Goal: Information Seeking & Learning: Learn about a topic

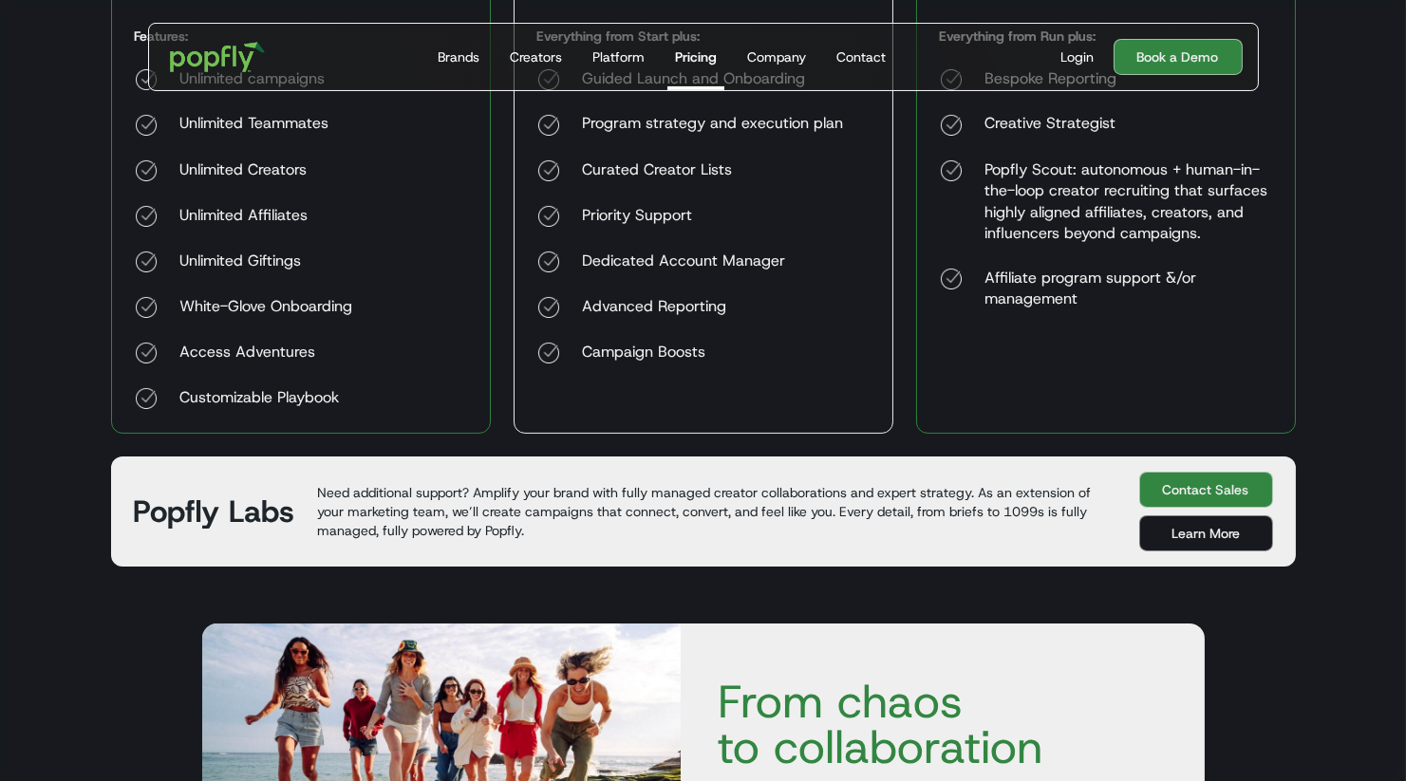
scroll to position [689, 0]
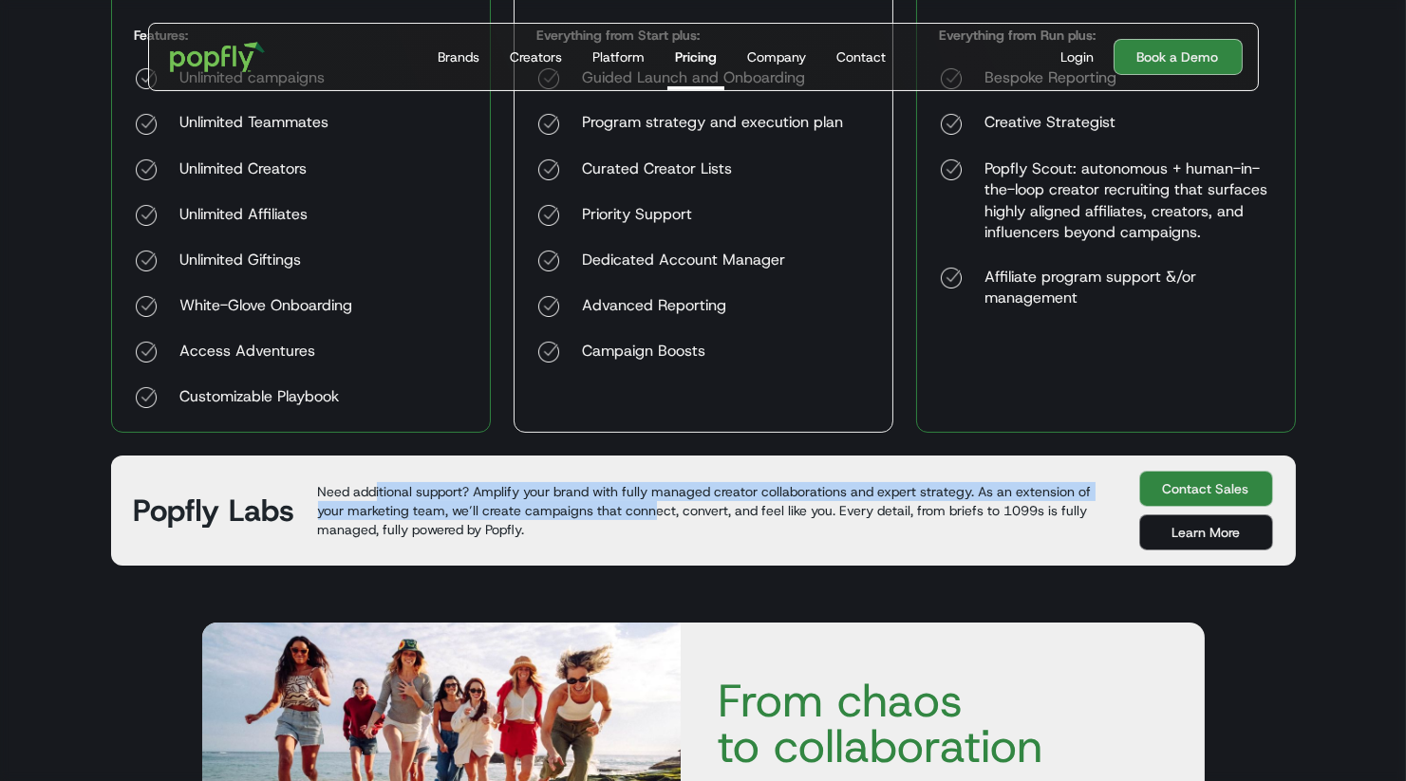
drag, startPoint x: 373, startPoint y: 482, endPoint x: 652, endPoint y: 509, distance: 280.4
click at [652, 509] on p "Need additional support? Amplify your brand with fully managed creator collabor…" at bounding box center [717, 510] width 798 height 57
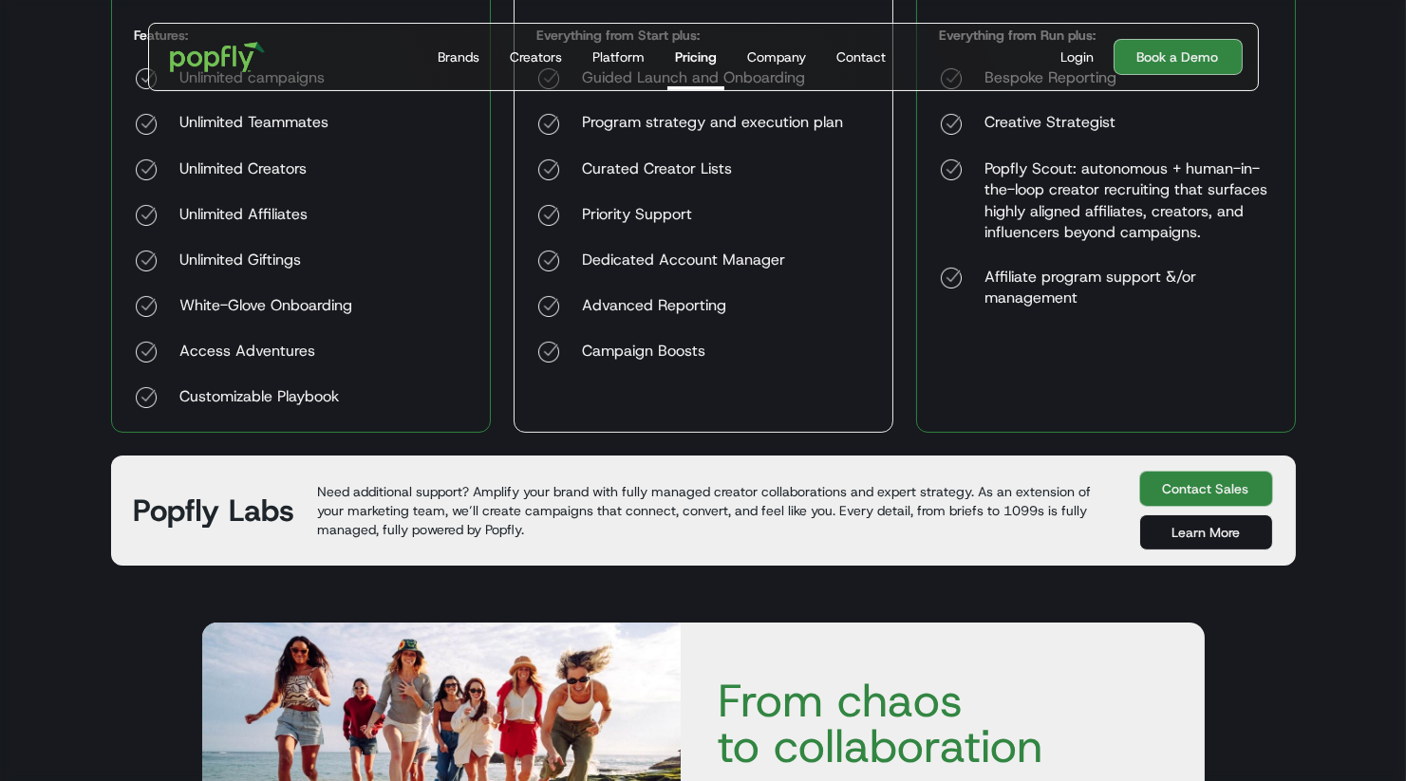
click at [1217, 524] on link "Learn More" at bounding box center [1206, 533] width 134 height 36
click at [777, 75] on link "Company" at bounding box center [777, 57] width 74 height 66
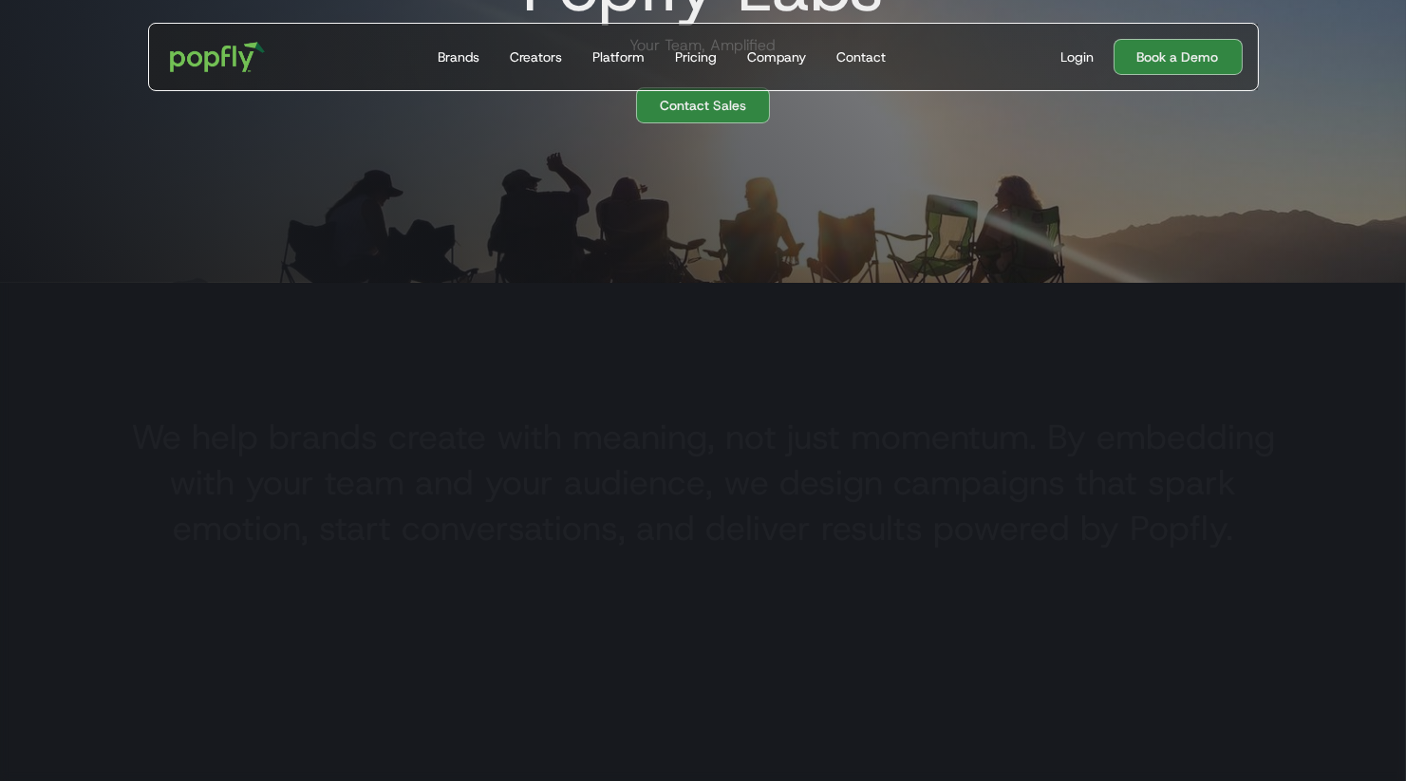
scroll to position [490, 0]
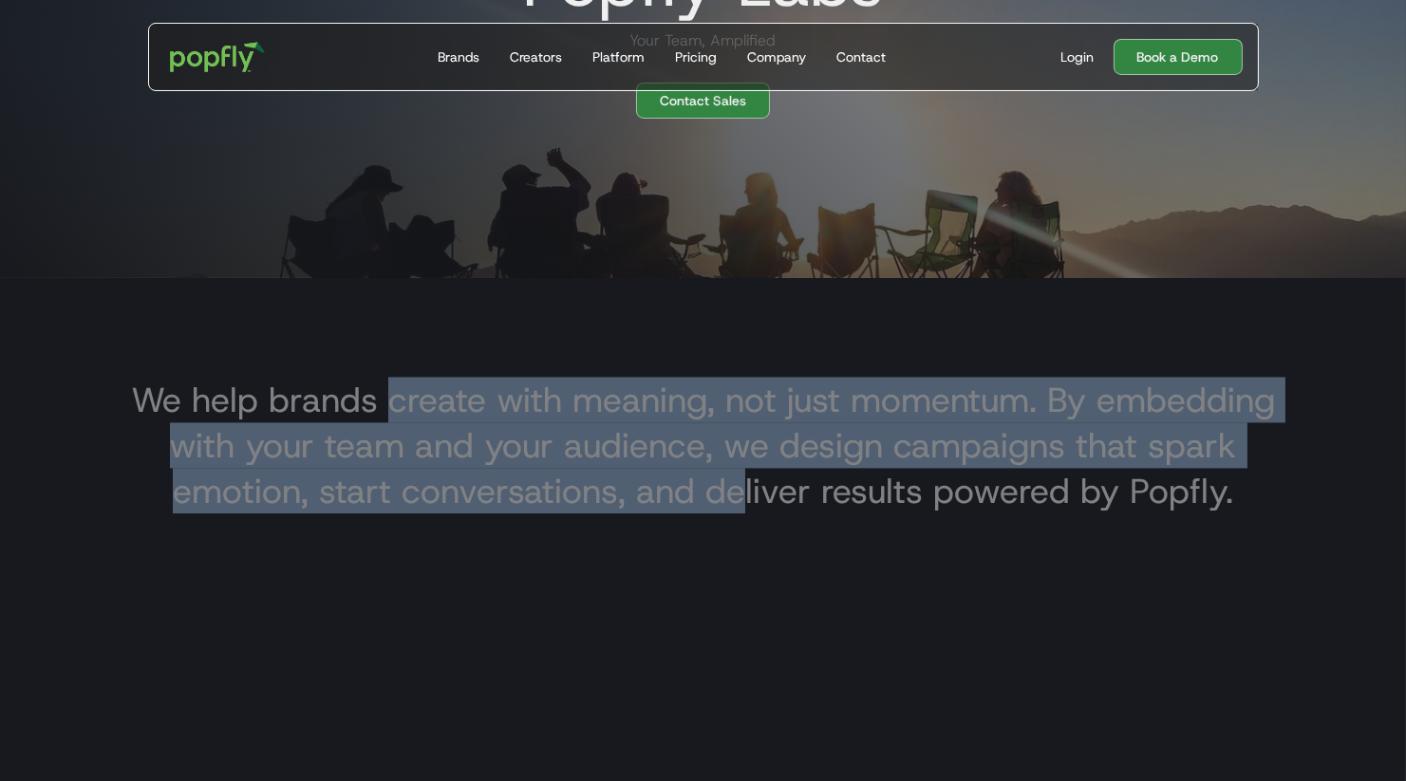
drag, startPoint x: 381, startPoint y: 401, endPoint x: 750, endPoint y: 490, distance: 379.9
click at [750, 490] on h3 "We help brands create with meaning, not just momentum. By embedding with your t…" at bounding box center [703, 445] width 1154 height 137
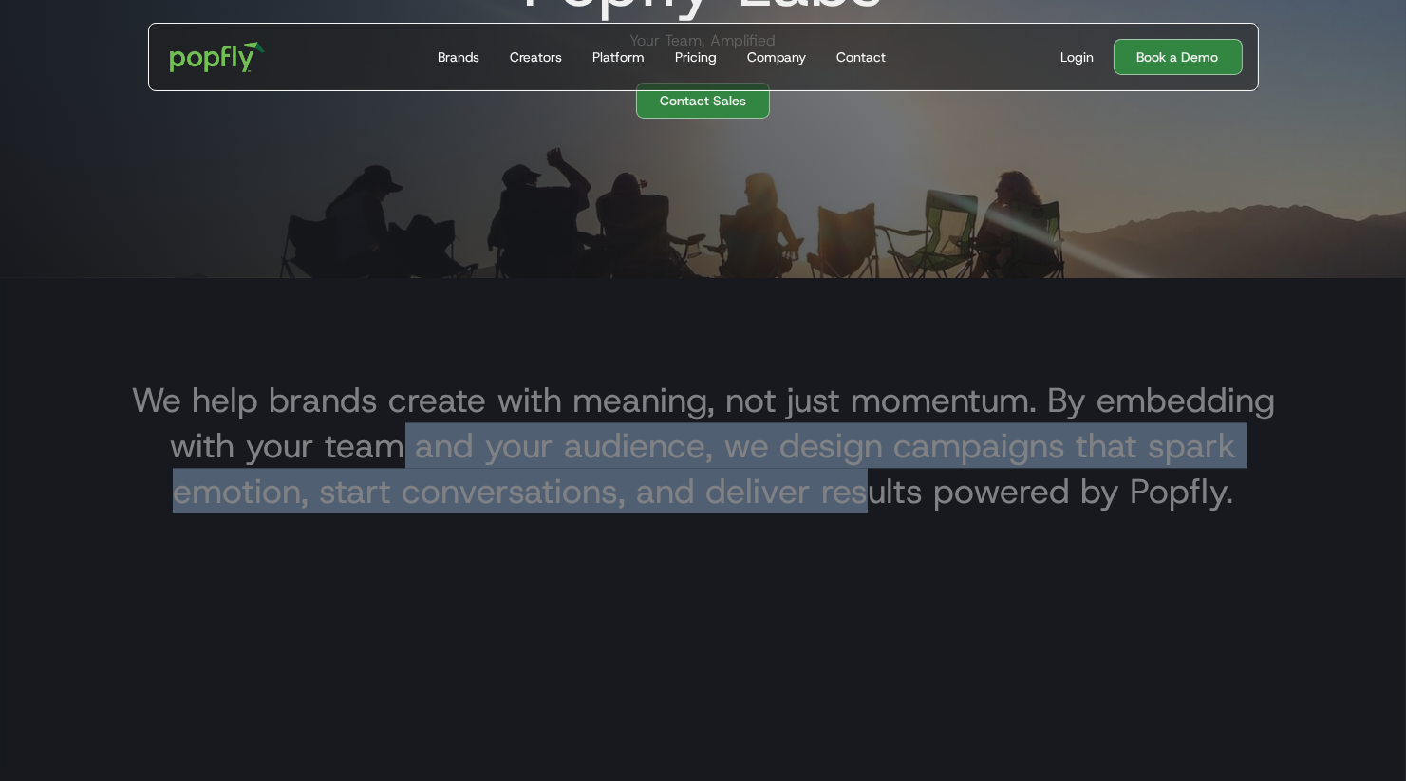
drag, startPoint x: 400, startPoint y: 443, endPoint x: 875, endPoint y: 507, distance: 479.9
click at [879, 506] on h3 "We help brands create with meaning, not just momentum. By embedding with your t…" at bounding box center [703, 445] width 1154 height 137
click at [875, 507] on h3 "We help brands create with meaning, not just momentum. By embedding with your t…" at bounding box center [703, 445] width 1154 height 137
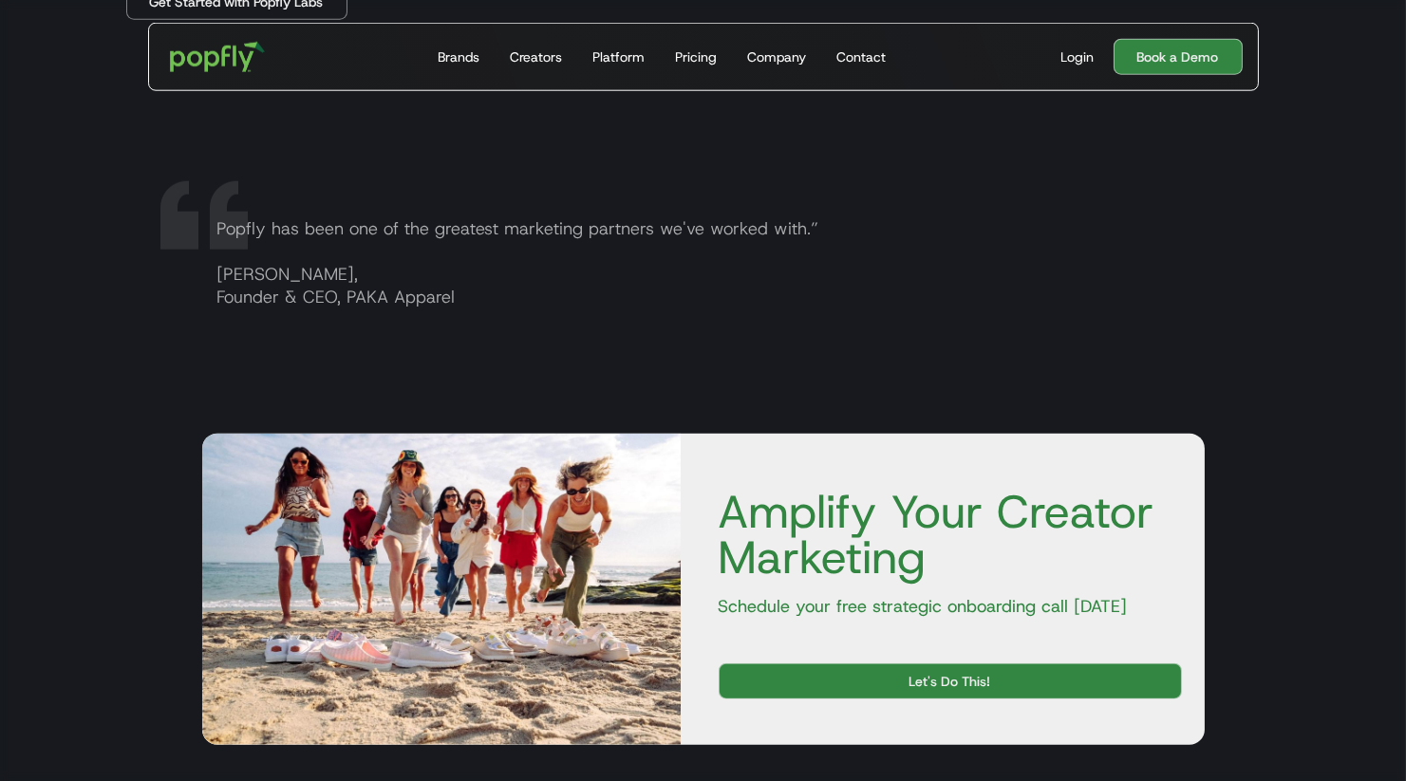
scroll to position [3814, 0]
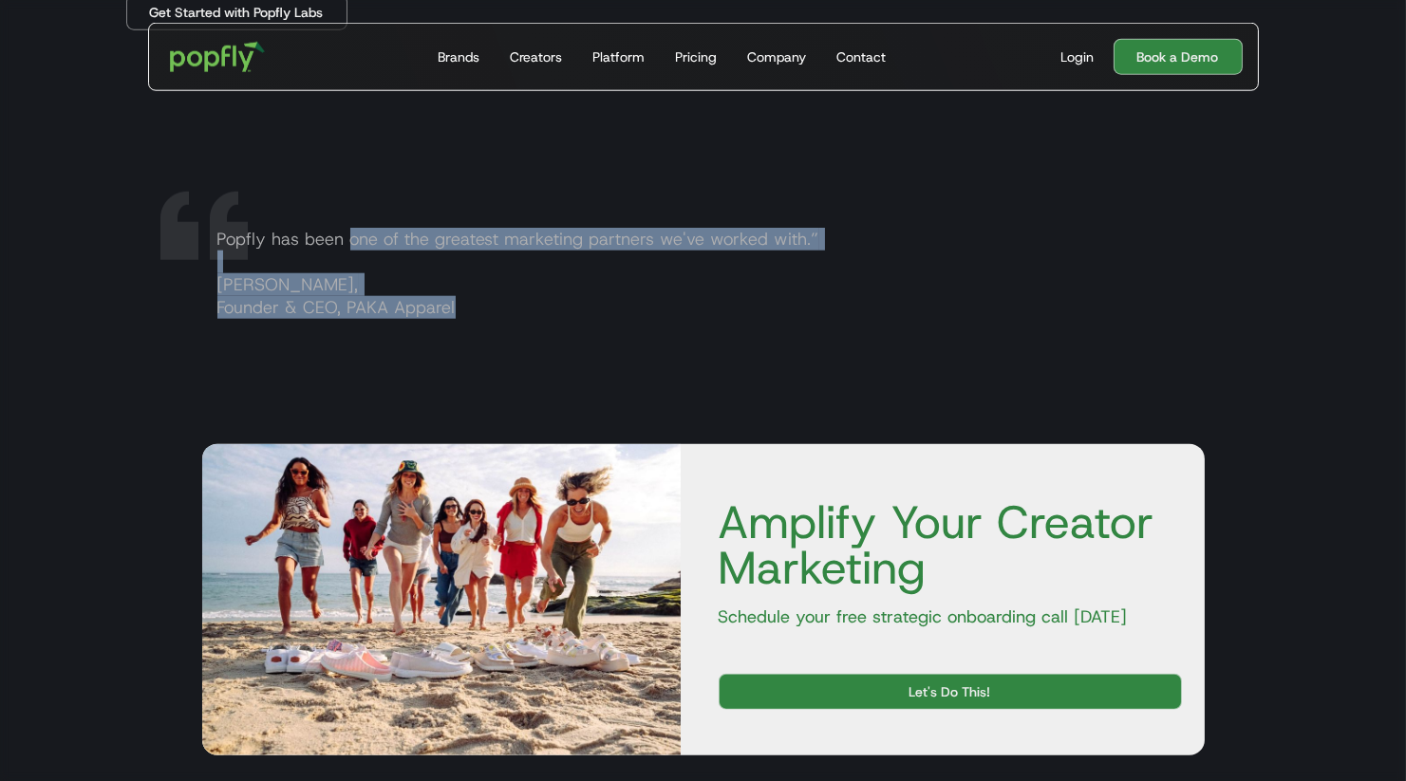
drag, startPoint x: 350, startPoint y: 240, endPoint x: 623, endPoint y: 317, distance: 283.1
click at [620, 314] on p "Popfly has been one of the greatest marketing partners we've worked with.” Kris…" at bounding box center [586, 273] width 769 height 91
click at [623, 317] on div "Popfly has been one of the greatest marketing partners we've worked with.” Kris…" at bounding box center [703, 284] width 1185 height 205
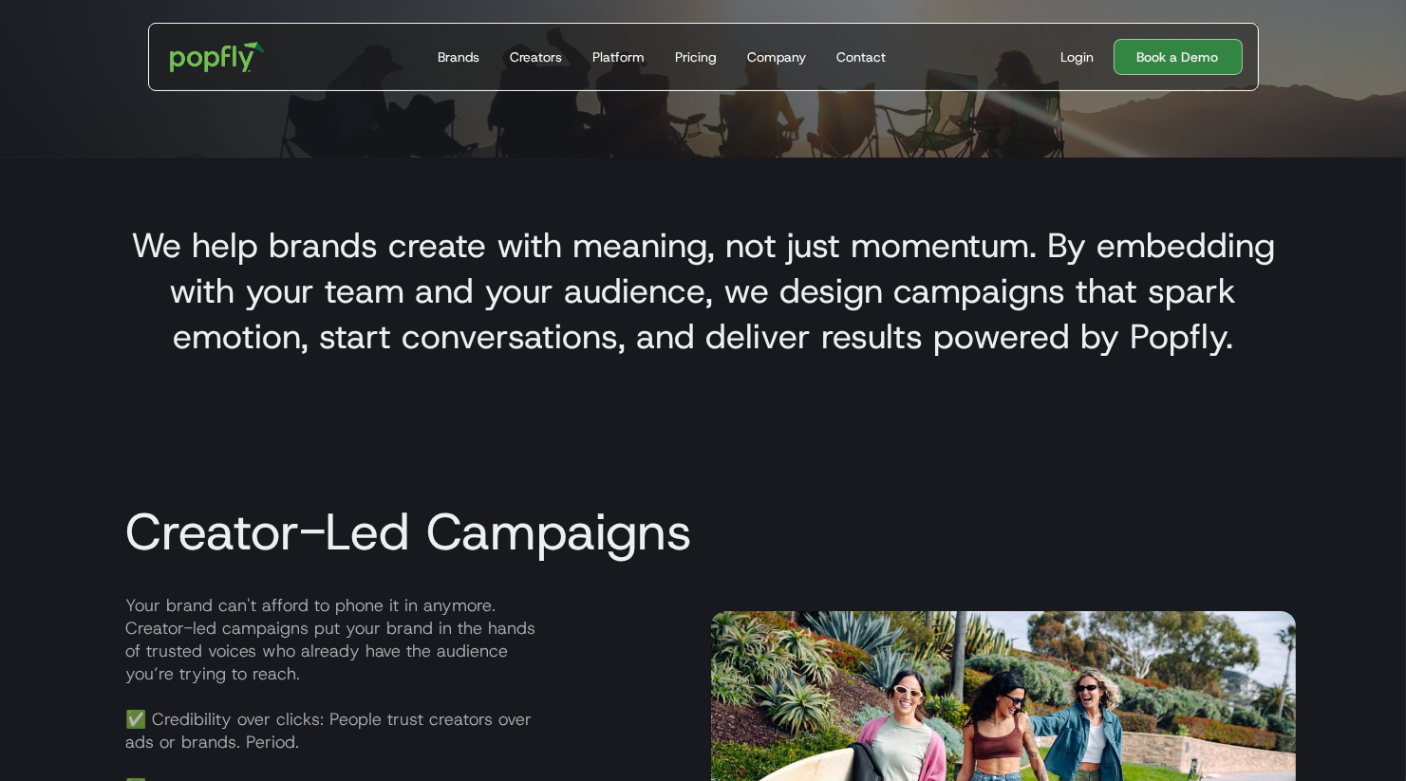
scroll to position [0, 0]
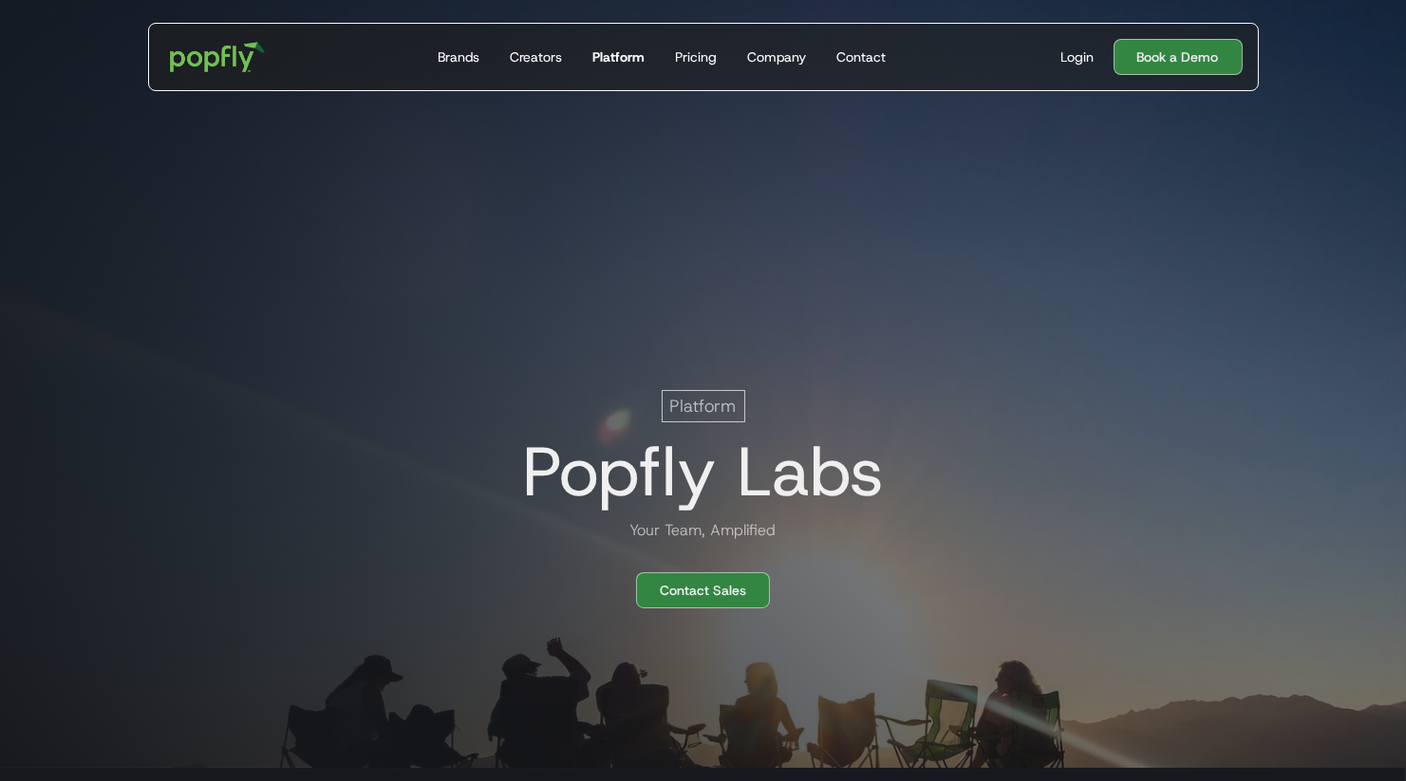
click at [599, 62] on div "Platform" at bounding box center [618, 56] width 52 height 19
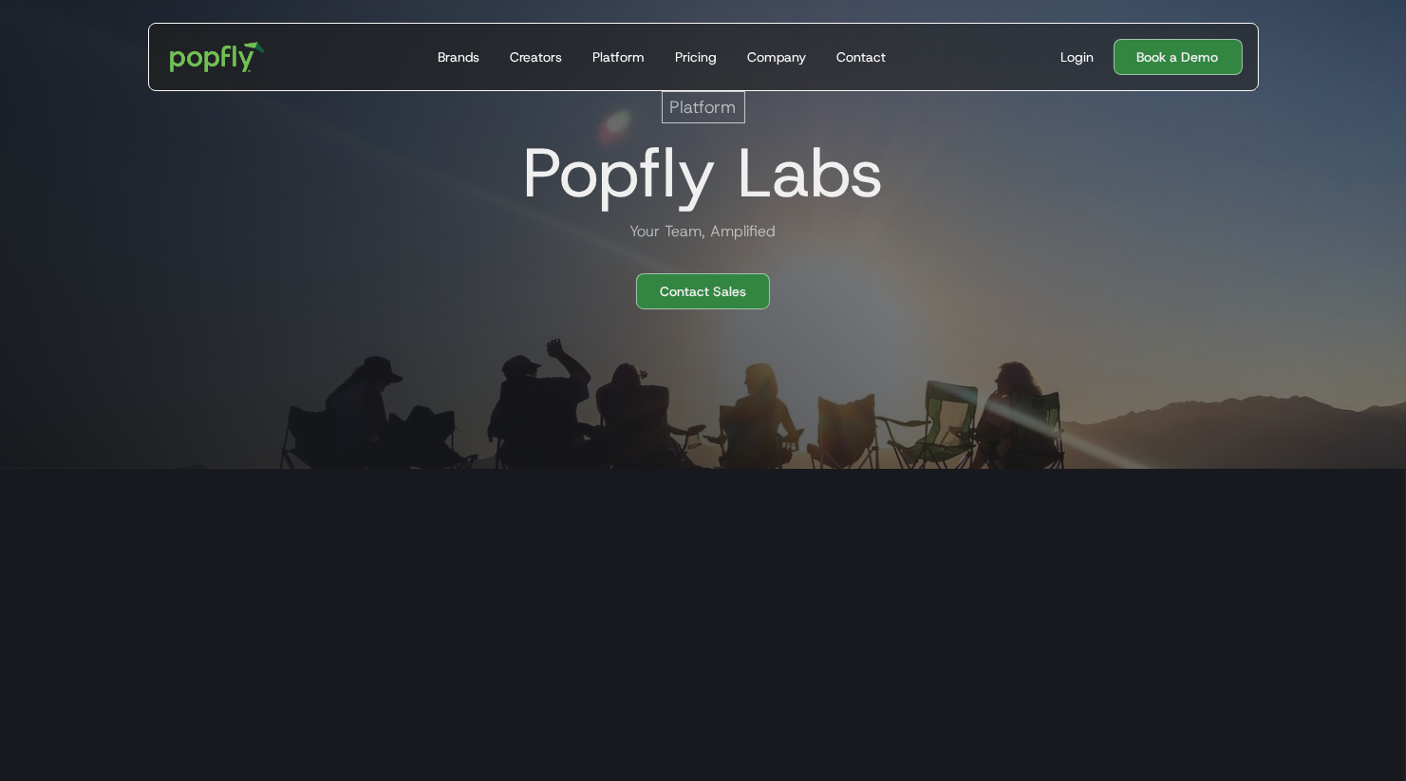
scroll to position [308, 0]
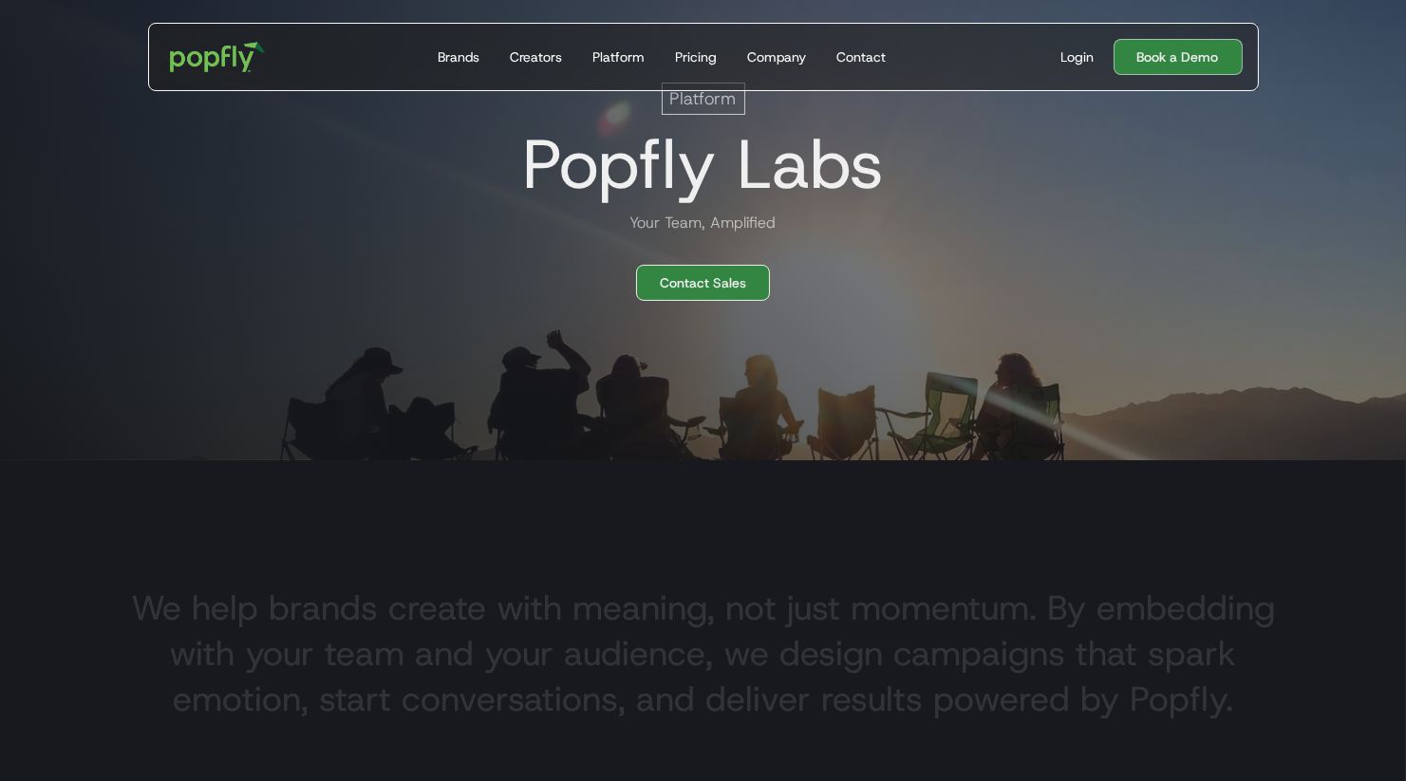
click at [701, 280] on link "Contact Sales" at bounding box center [703, 283] width 134 height 36
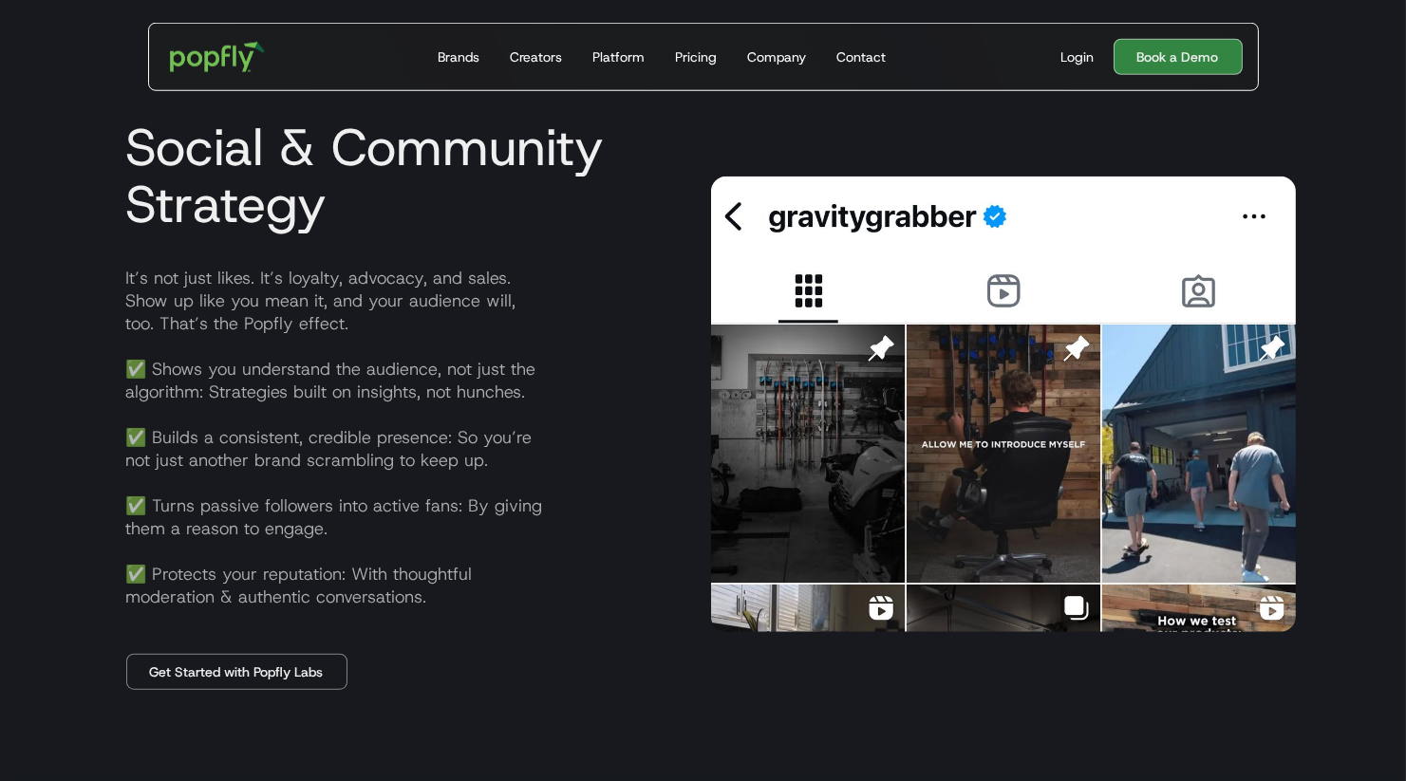
scroll to position [3111, 0]
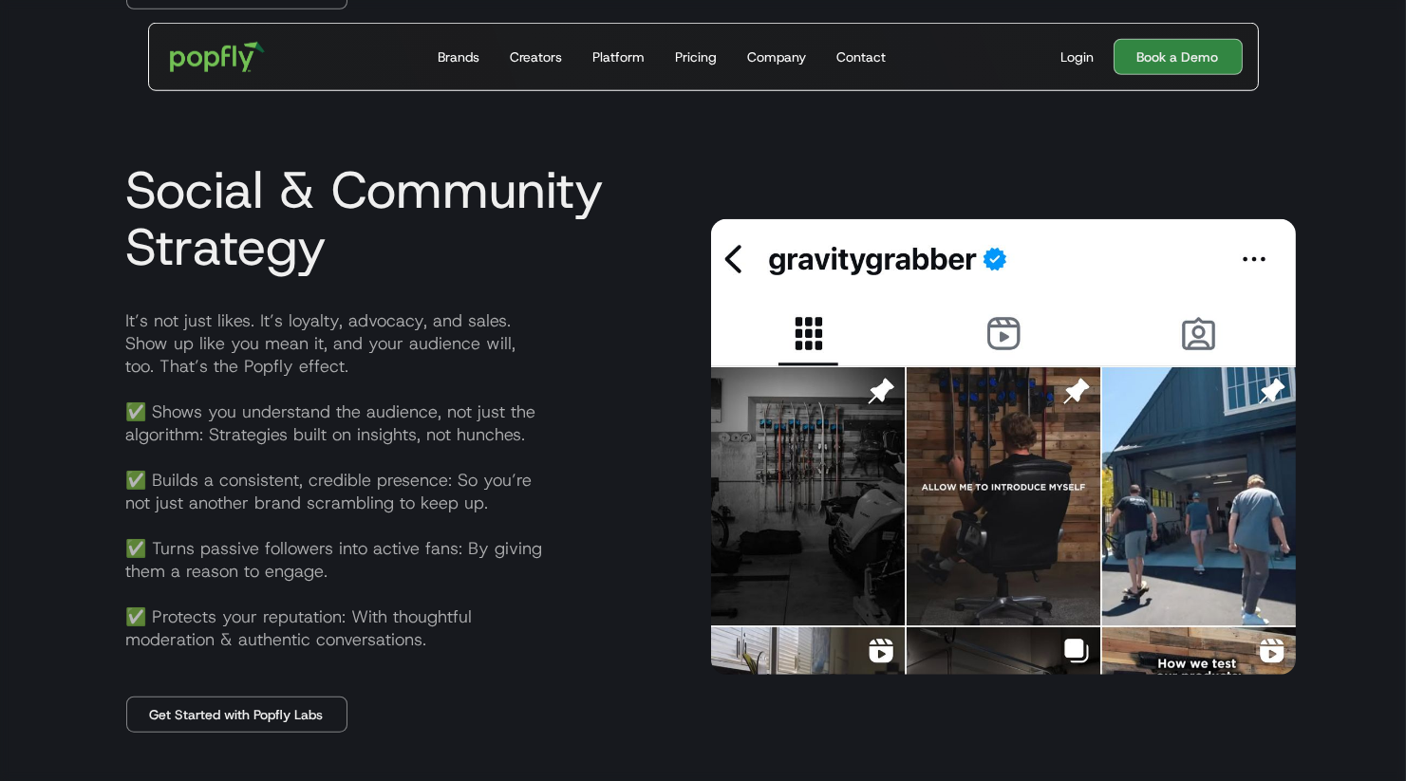
drag, startPoint x: 831, startPoint y: 479, endPoint x: 832, endPoint y: 468, distance: 11.4
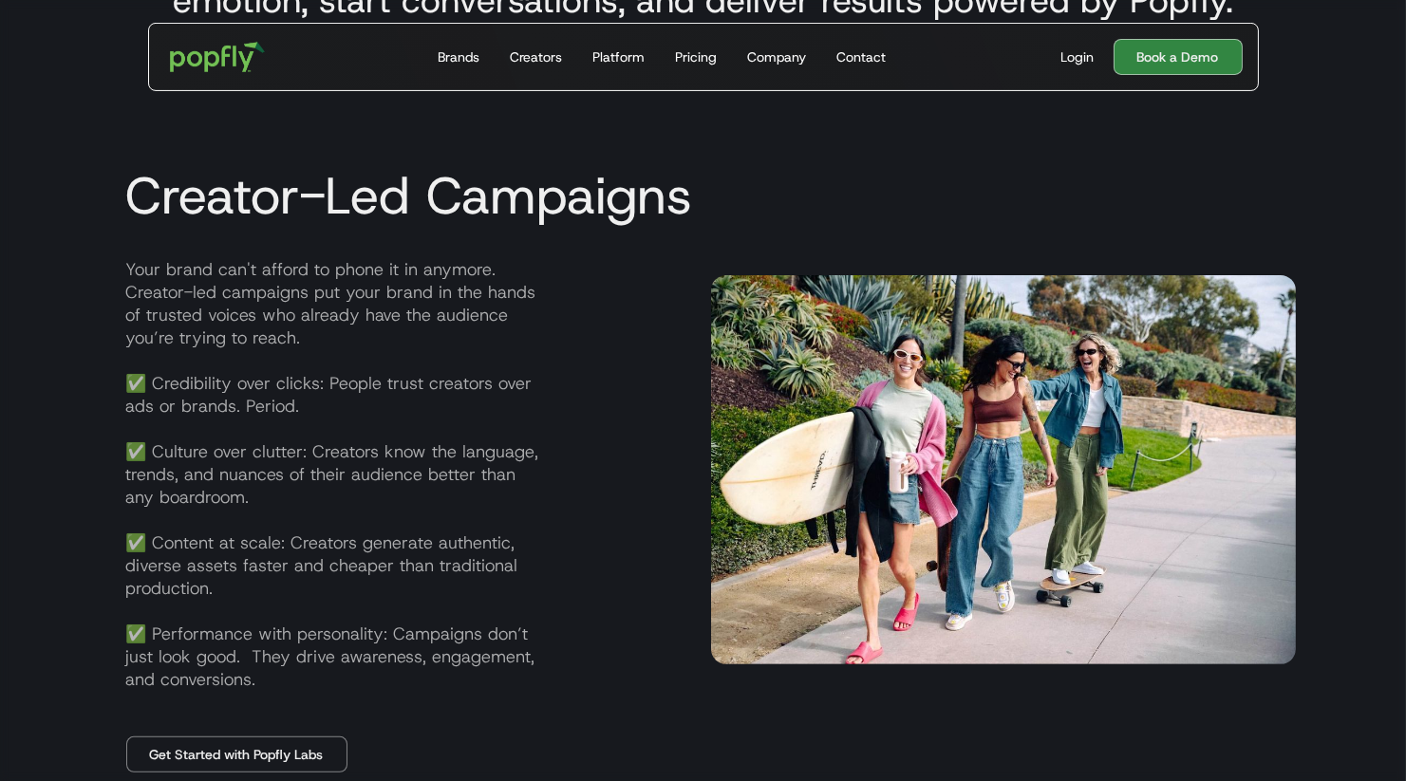
scroll to position [0, 0]
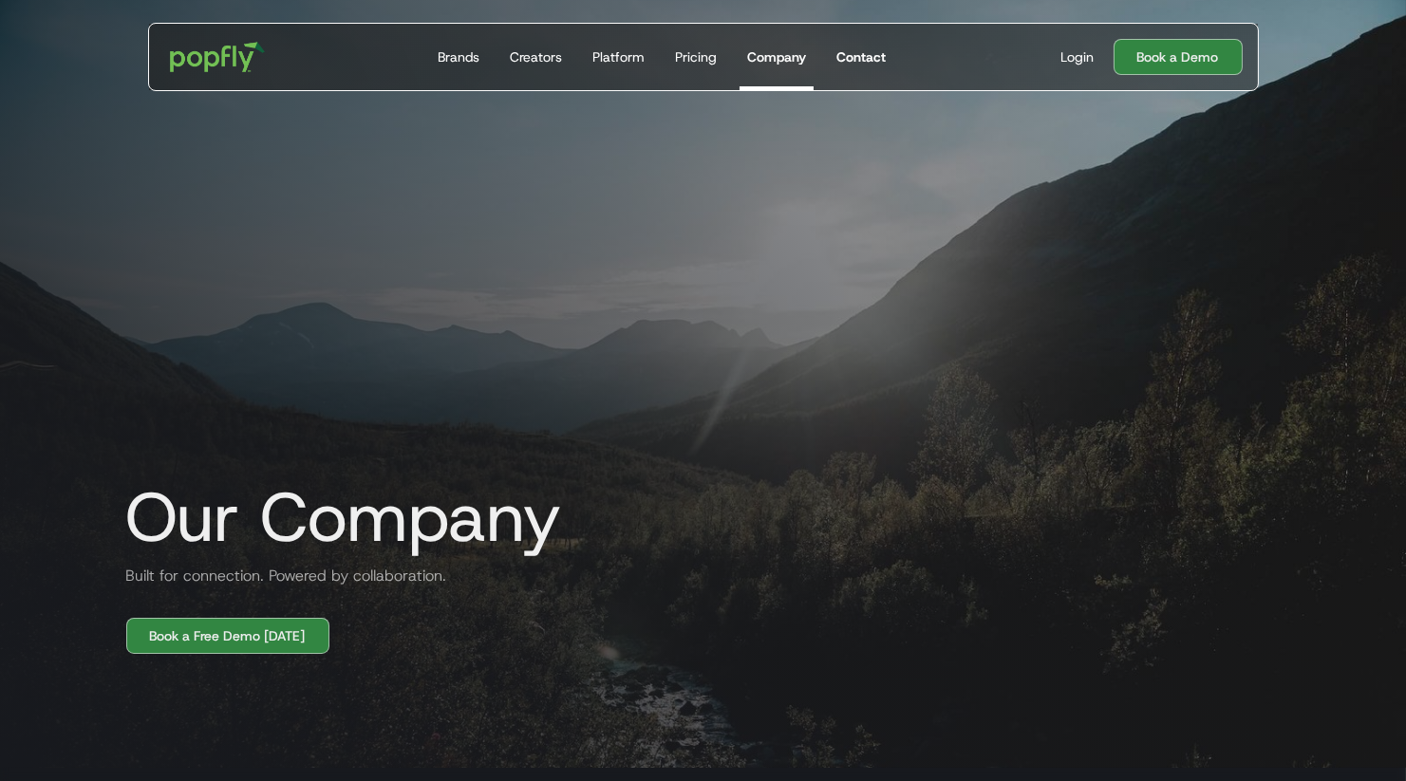
click at [875, 63] on div "Contact" at bounding box center [860, 56] width 49 height 19
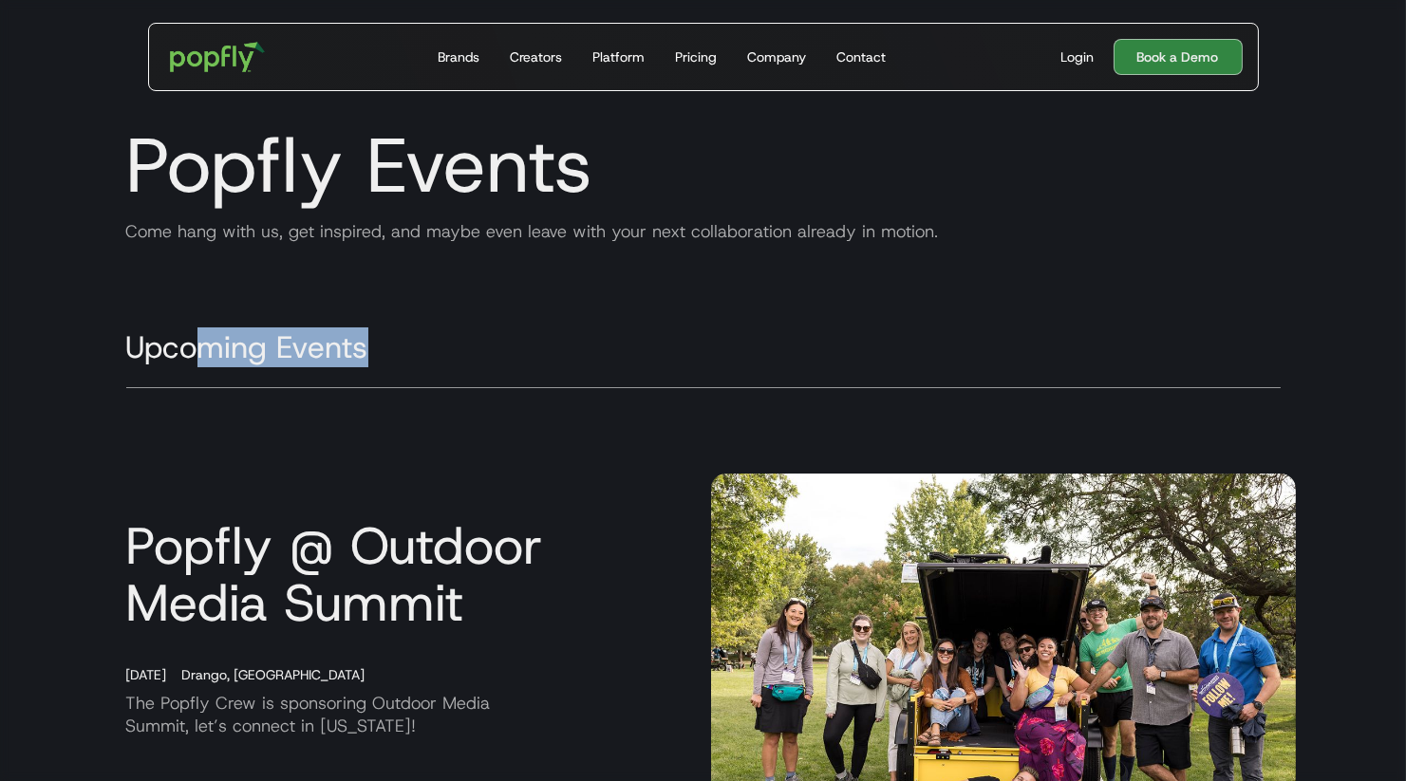
drag, startPoint x: 197, startPoint y: 332, endPoint x: 403, endPoint y: 337, distance: 207.0
click at [403, 337] on h2 "Upcoming Events" at bounding box center [703, 359] width 1154 height 58
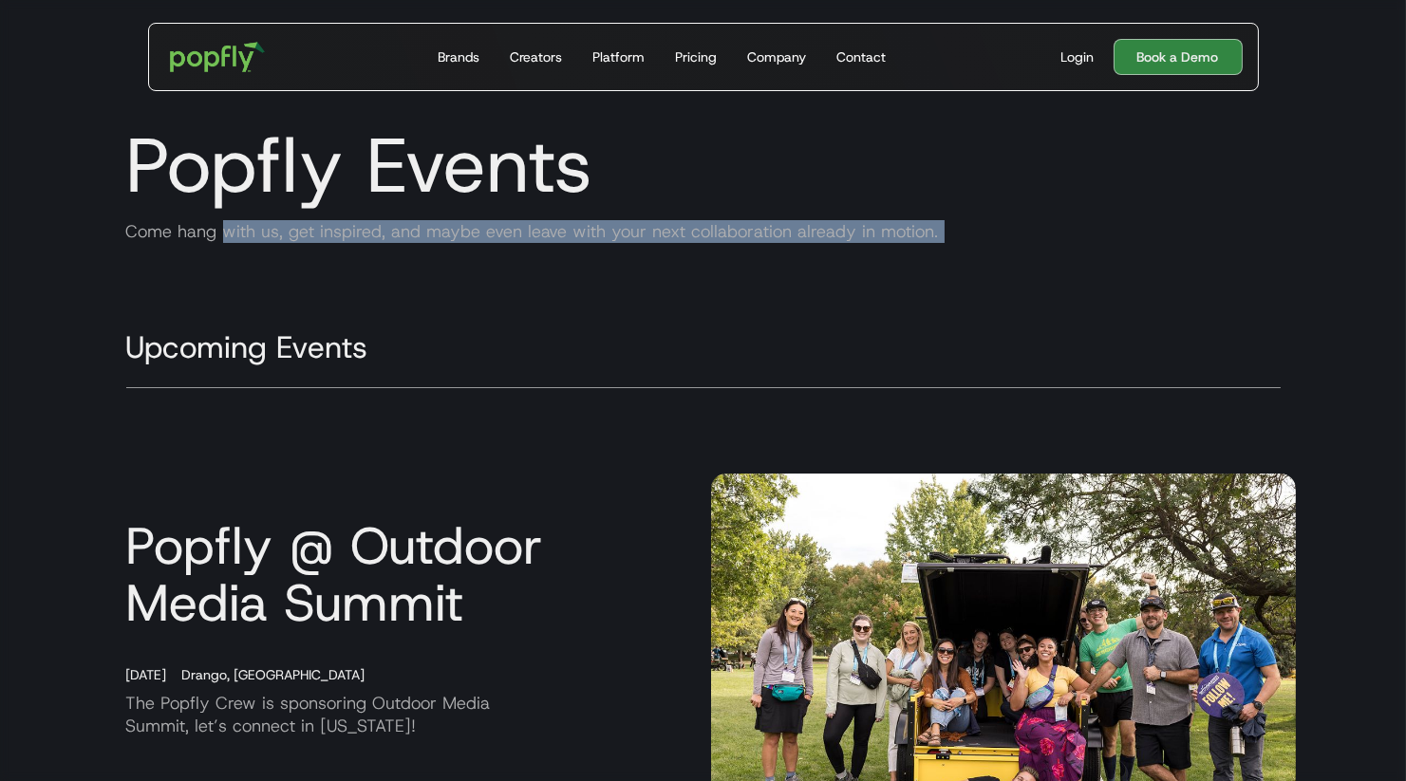
drag, startPoint x: 221, startPoint y: 234, endPoint x: 543, endPoint y: 337, distance: 337.8
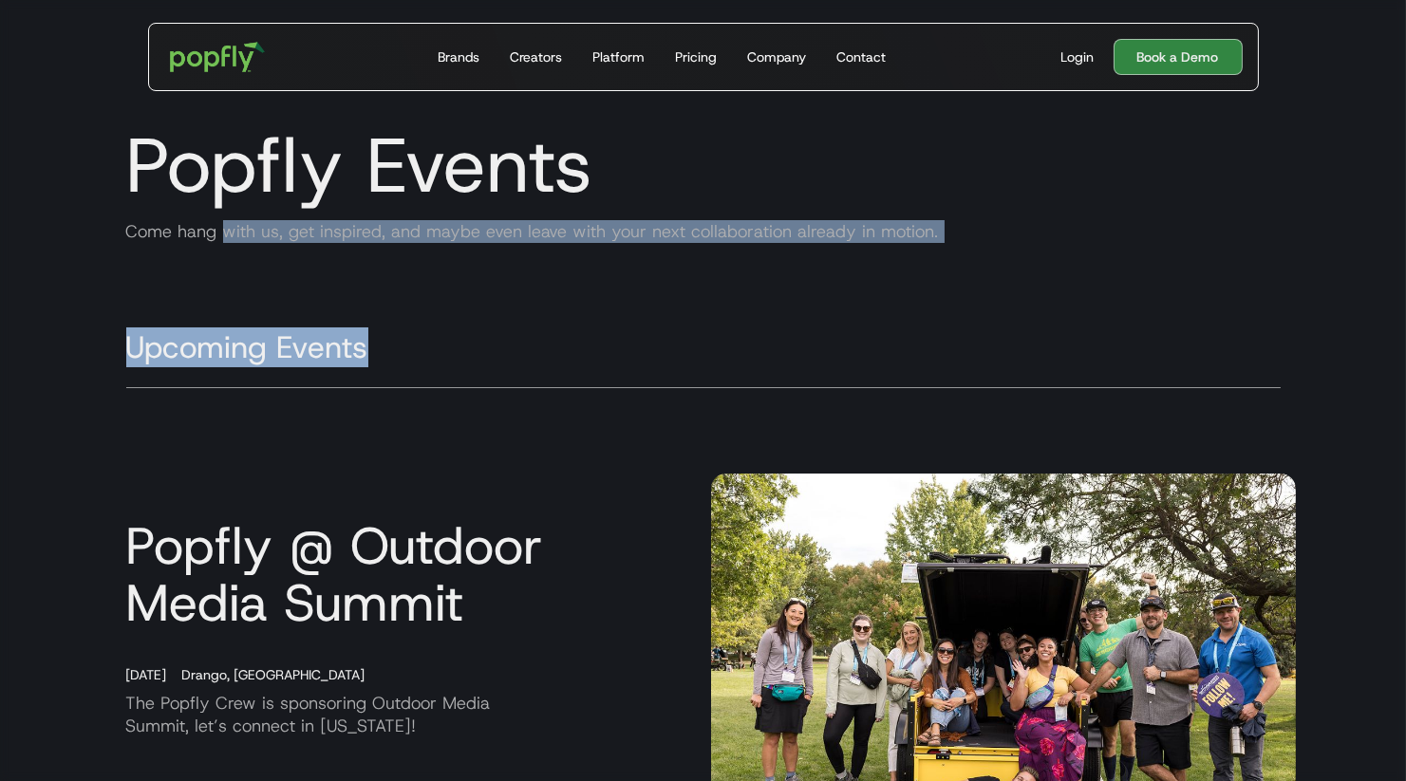
click at [543, 337] on h2 "Upcoming Events" at bounding box center [703, 359] width 1154 height 58
drag, startPoint x: 171, startPoint y: 227, endPoint x: 464, endPoint y: 369, distance: 326.1
click at [464, 369] on h2 "Upcoming Events" at bounding box center [703, 359] width 1154 height 58
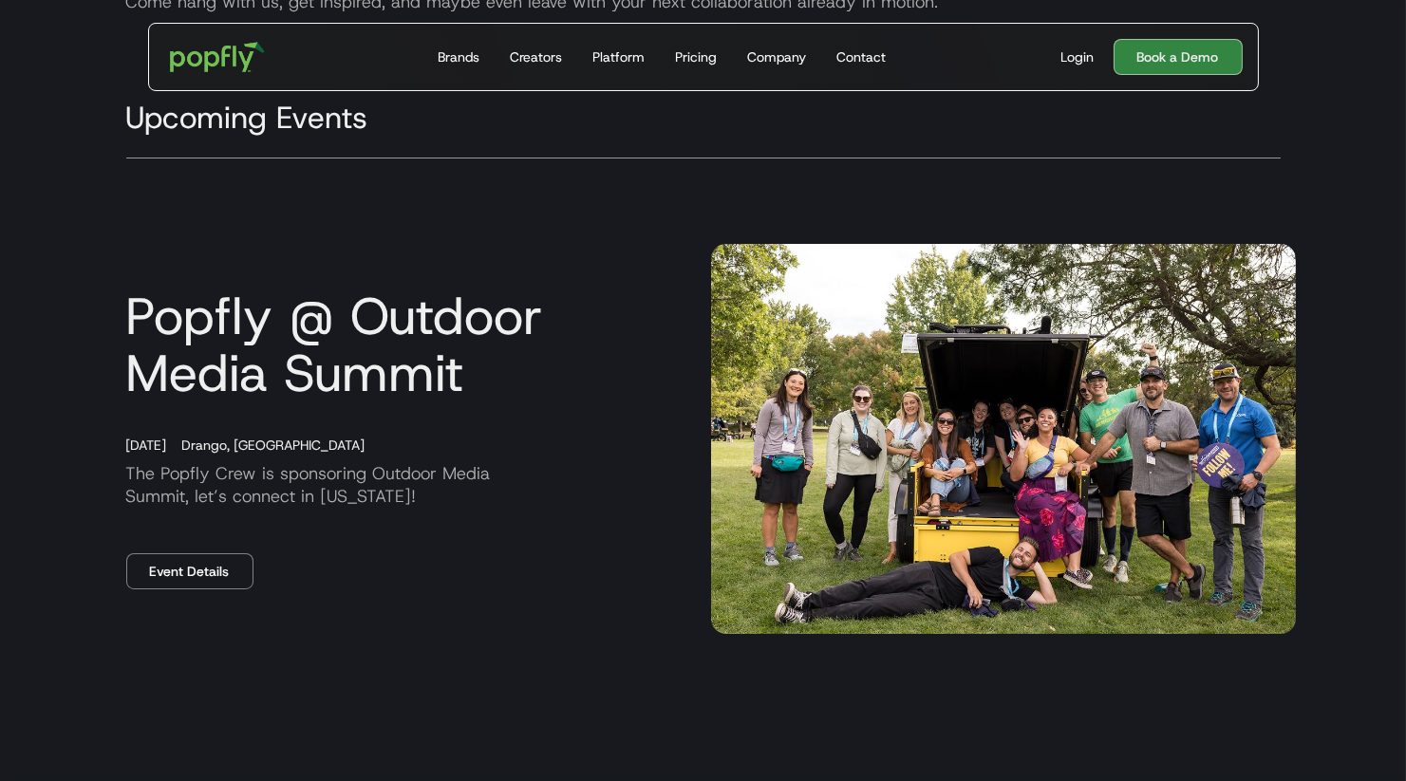
scroll to position [232, 0]
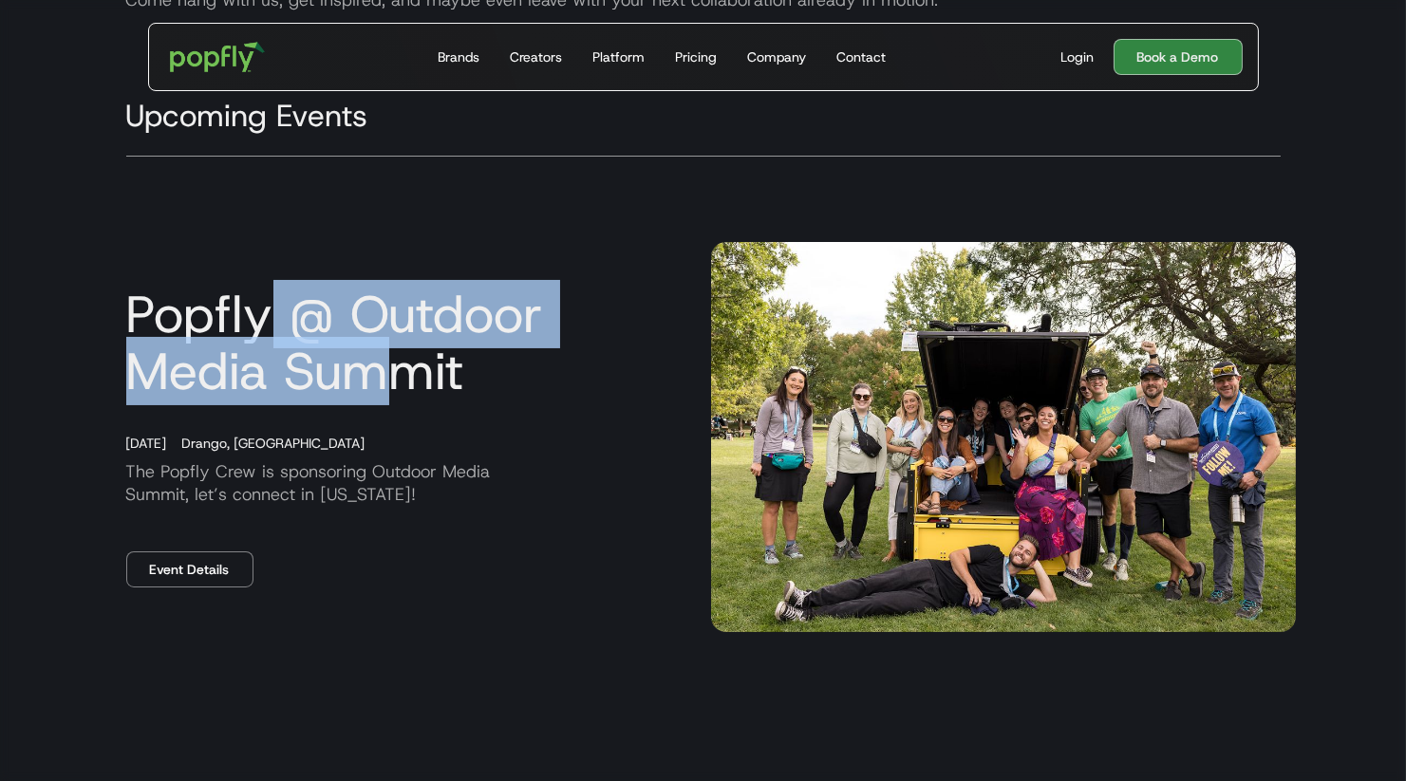
drag, startPoint x: 271, startPoint y: 323, endPoint x: 385, endPoint y: 404, distance: 140.9
click at [385, 400] on h3 "Popfly @ Outdoor Media Summit" at bounding box center [403, 343] width 585 height 114
click at [386, 400] on h3 "Popfly @ Outdoor Media Summit" at bounding box center [403, 343] width 585 height 114
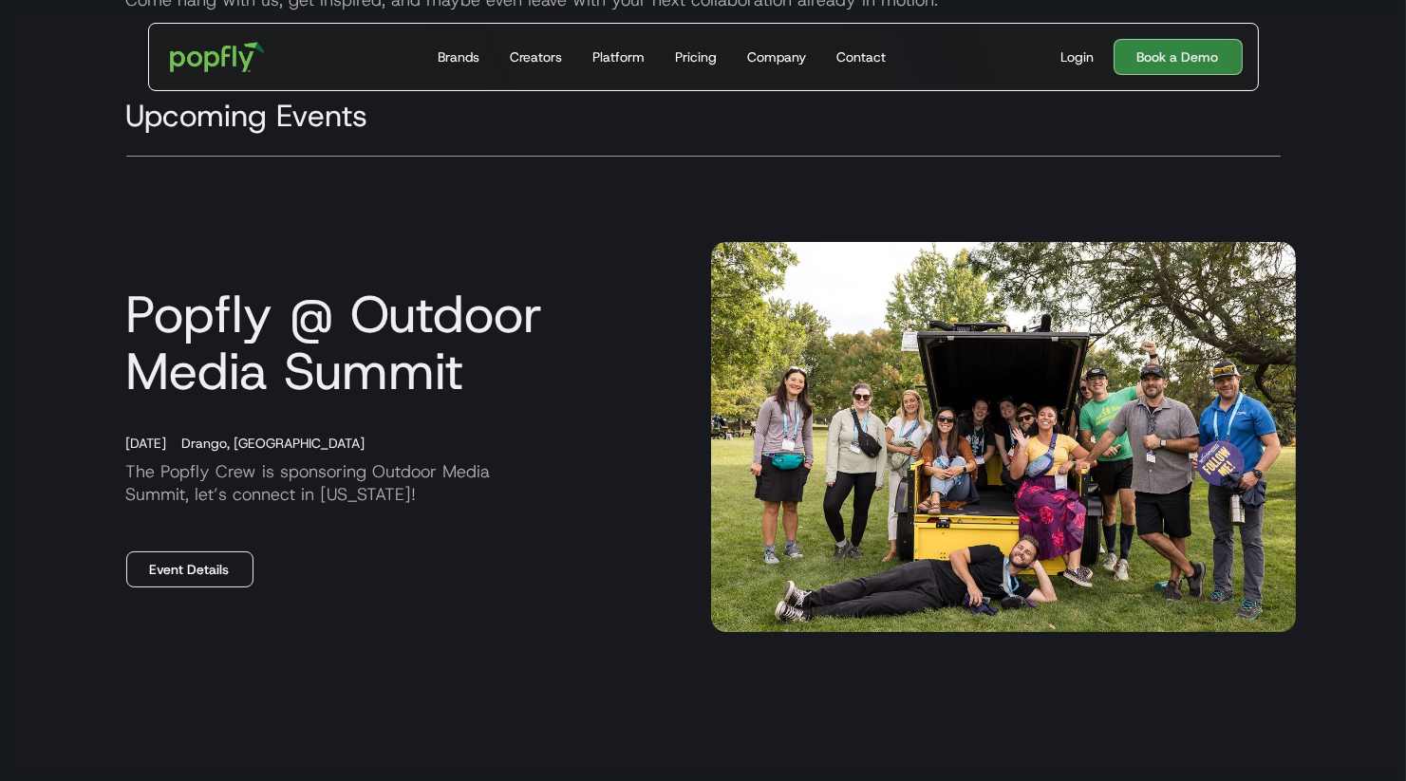
click at [180, 572] on link "Event Details" at bounding box center [189, 570] width 127 height 36
click at [163, 438] on div "October 27, 2025" at bounding box center [139, 443] width 56 height 19
click at [166, 565] on link "Event Details" at bounding box center [189, 570] width 127 height 36
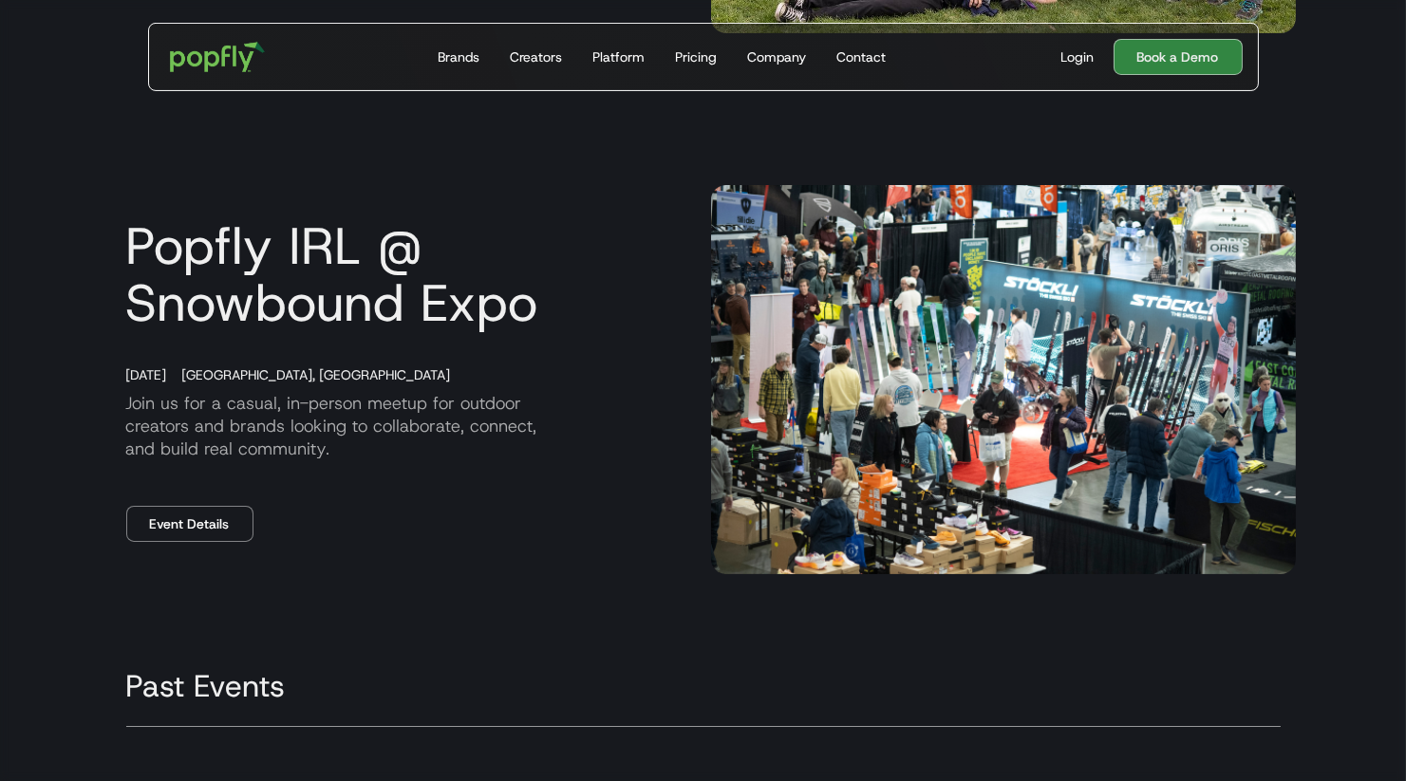
scroll to position [886, 0]
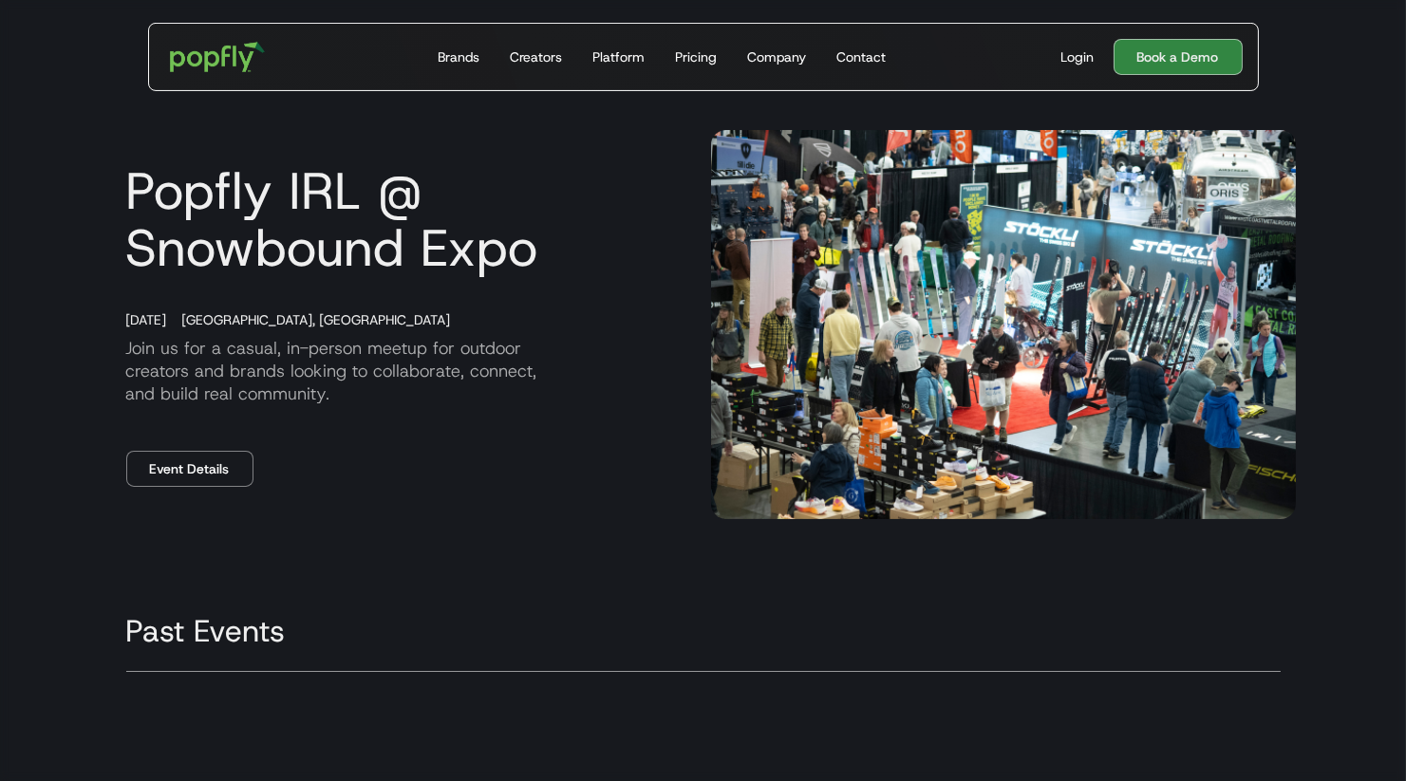
click at [189, 491] on div "Popfly IRL @ Snowbound Expo November 15, 2025 Boston, MA Join us for a casual, …" at bounding box center [703, 325] width 1185 height 542
click at [181, 472] on link "Event Details" at bounding box center [189, 469] width 127 height 36
click at [971, 393] on img at bounding box center [1003, 325] width 585 height 390
click at [124, 418] on div "Popfly IRL @ Snowbound Expo November 15, 2025 Boston, MA Join us for a casual, …" at bounding box center [403, 324] width 585 height 325
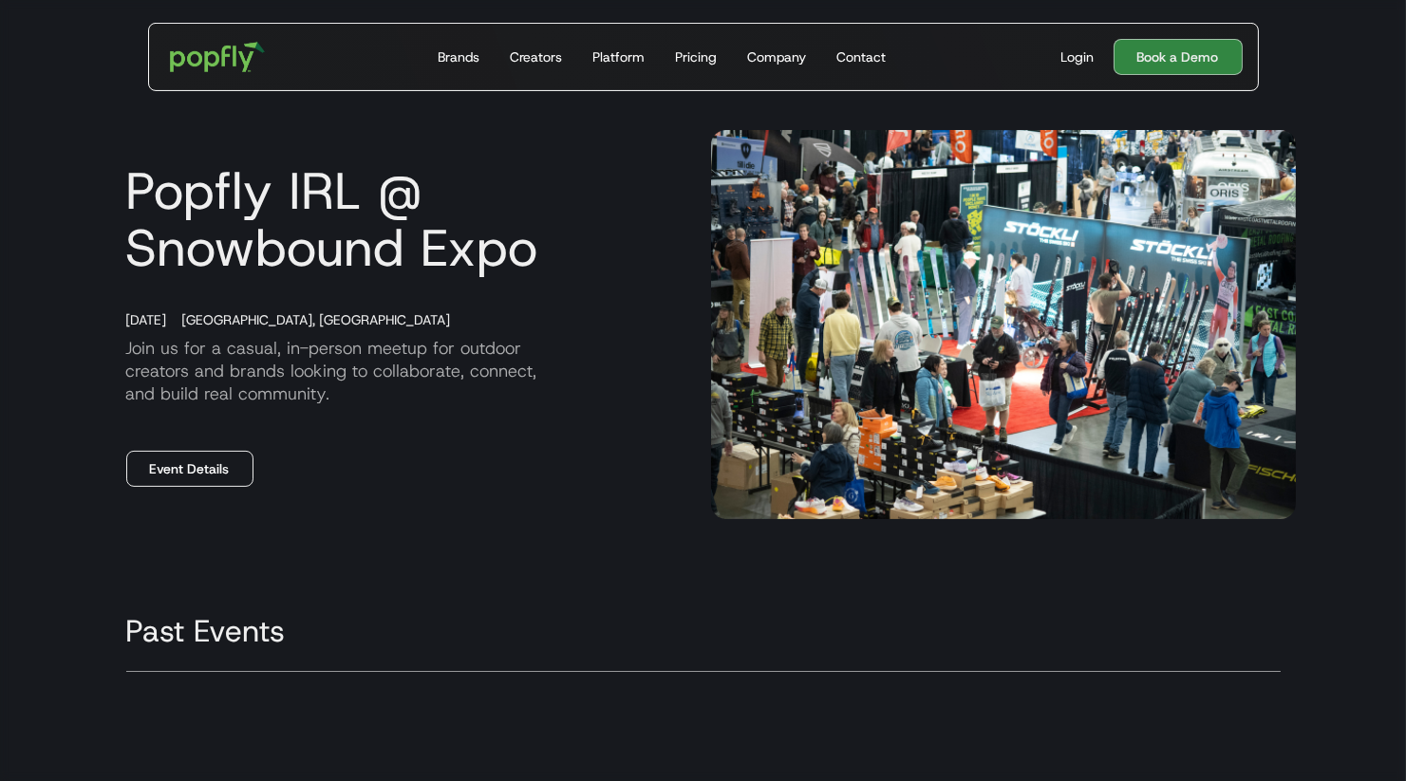
click at [157, 464] on link "Event Details" at bounding box center [189, 469] width 127 height 36
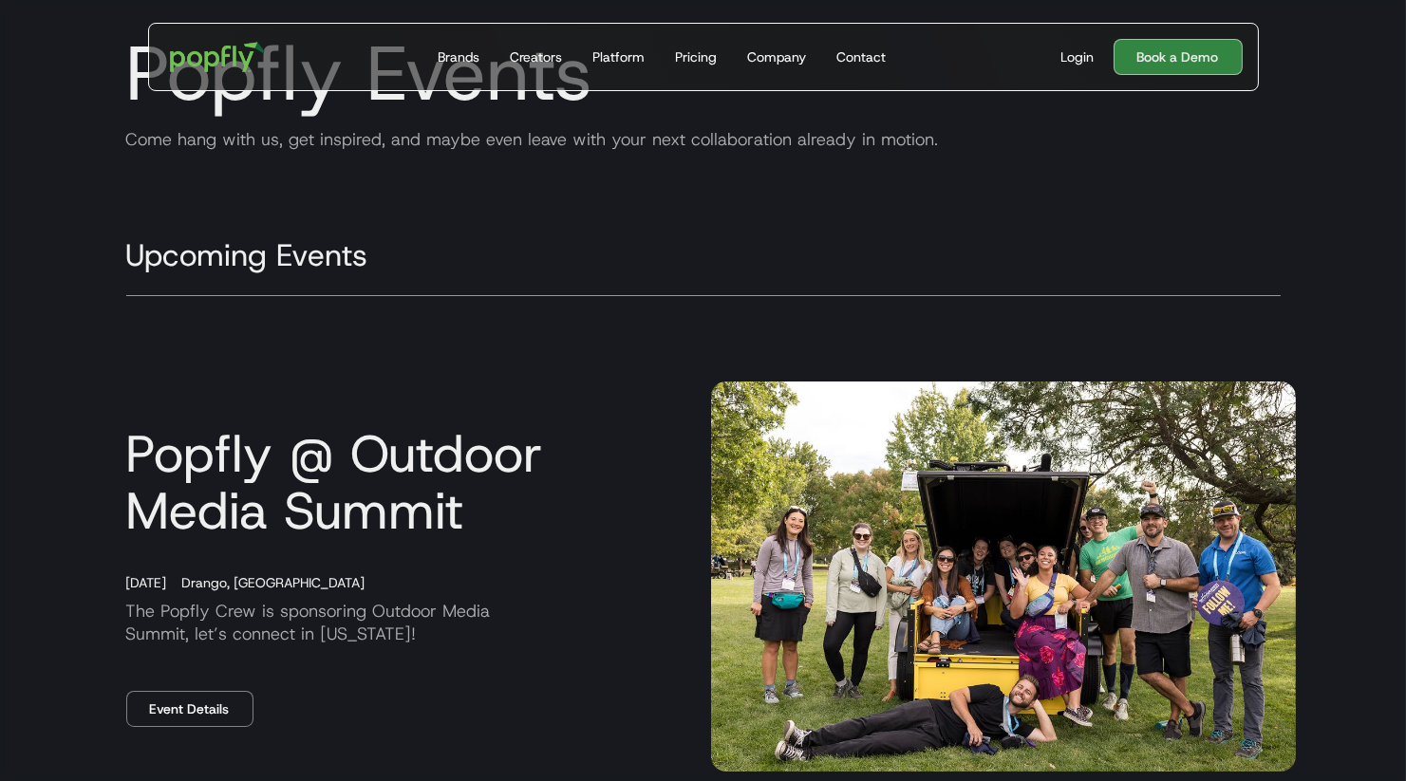
scroll to position [0, 0]
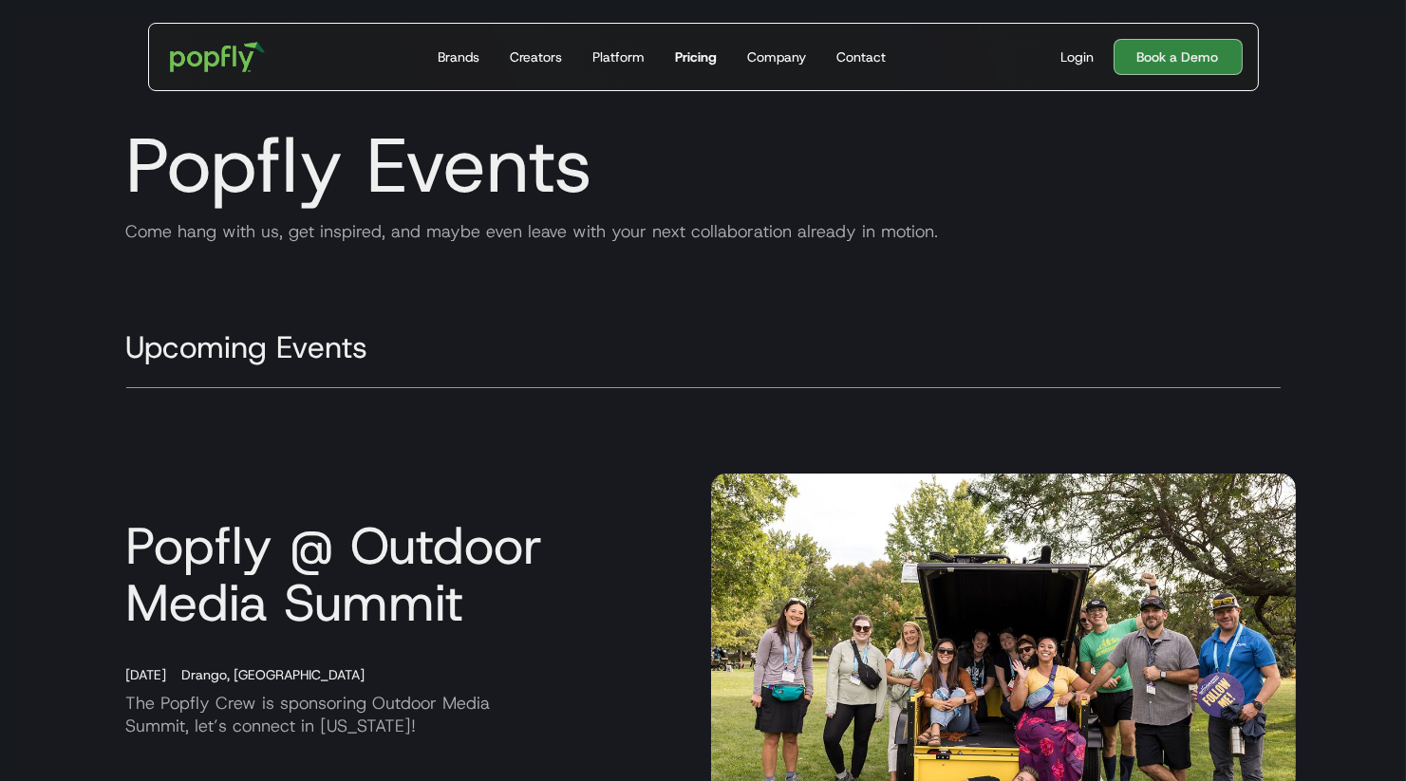
click at [704, 59] on div "Pricing" at bounding box center [696, 56] width 42 height 19
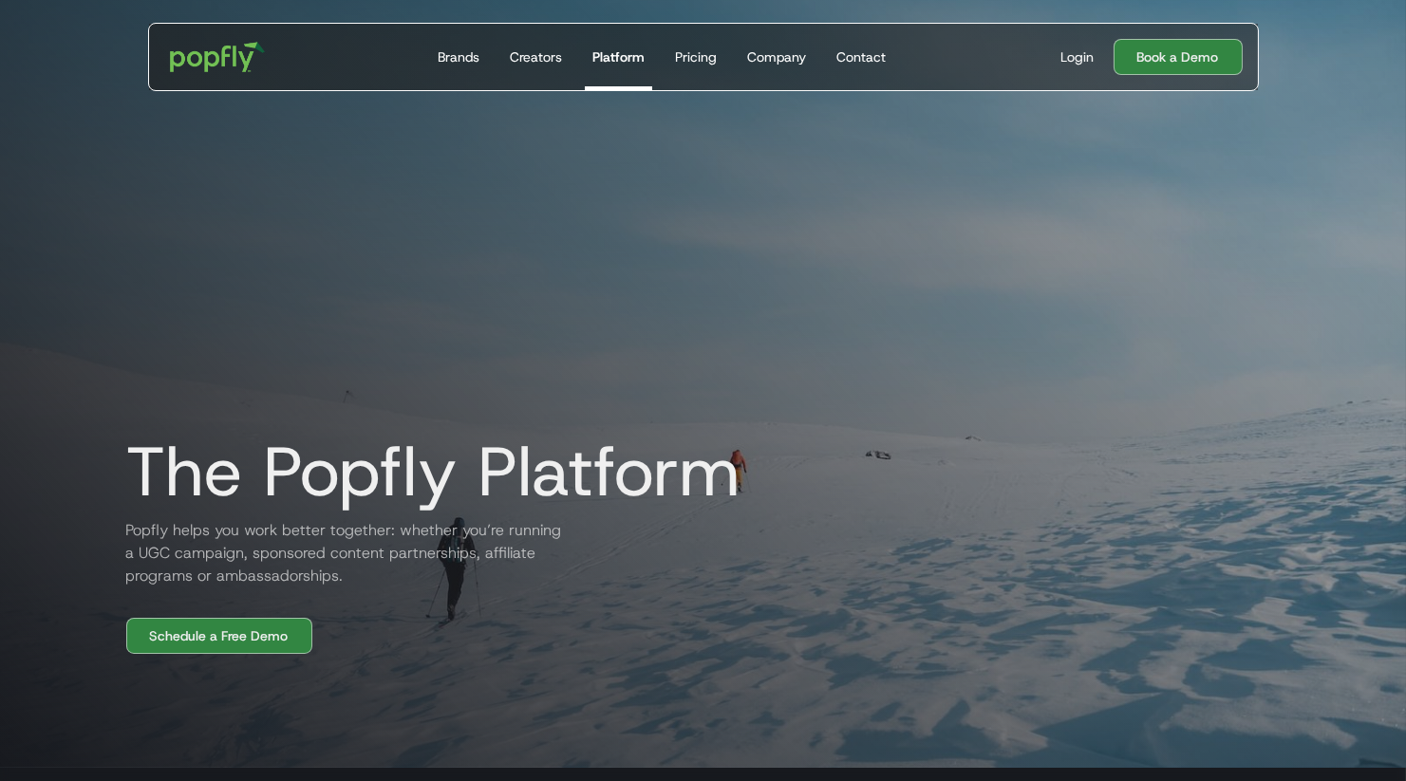
click at [647, 54] on link "Platform" at bounding box center [618, 57] width 67 height 66
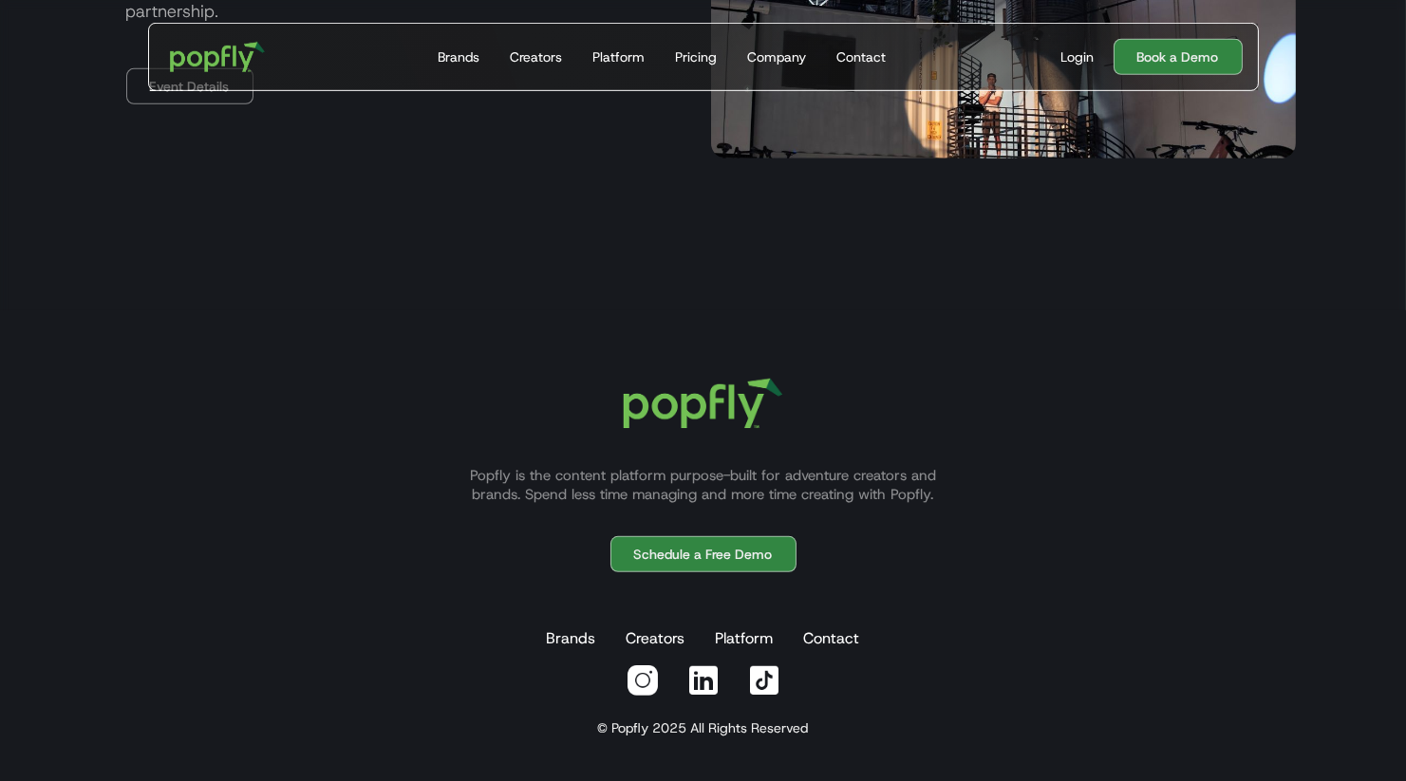
scroll to position [1650, 0]
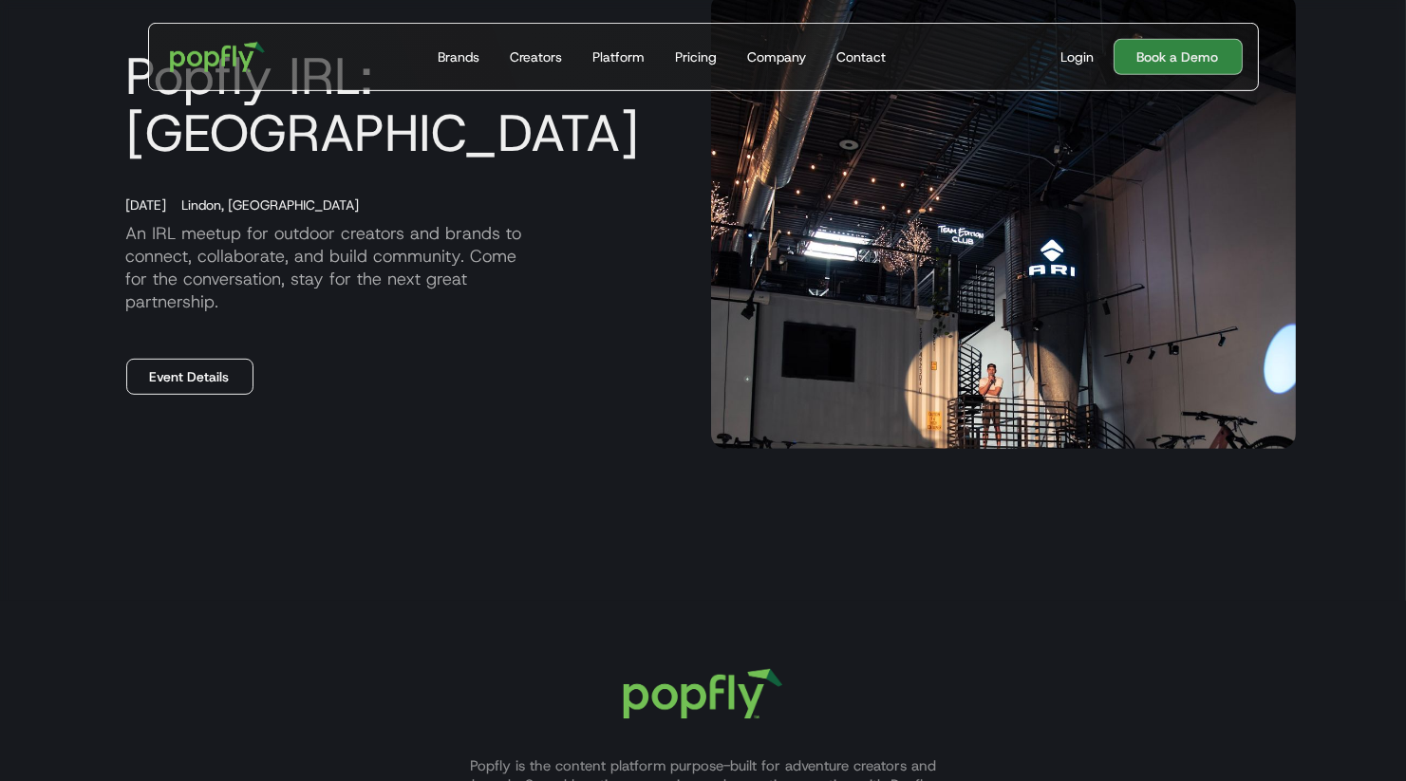
click at [206, 365] on link "Event Details" at bounding box center [189, 377] width 127 height 36
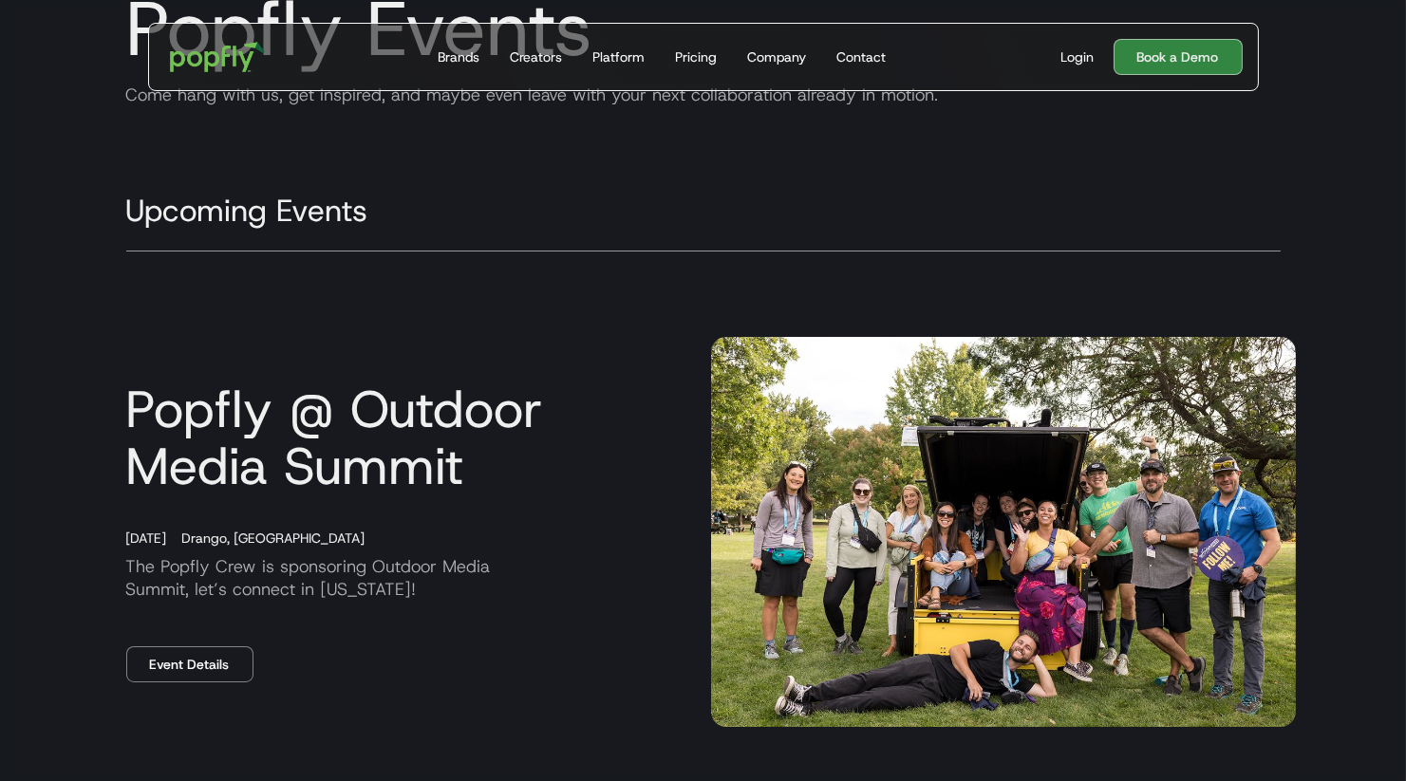
scroll to position [0, 0]
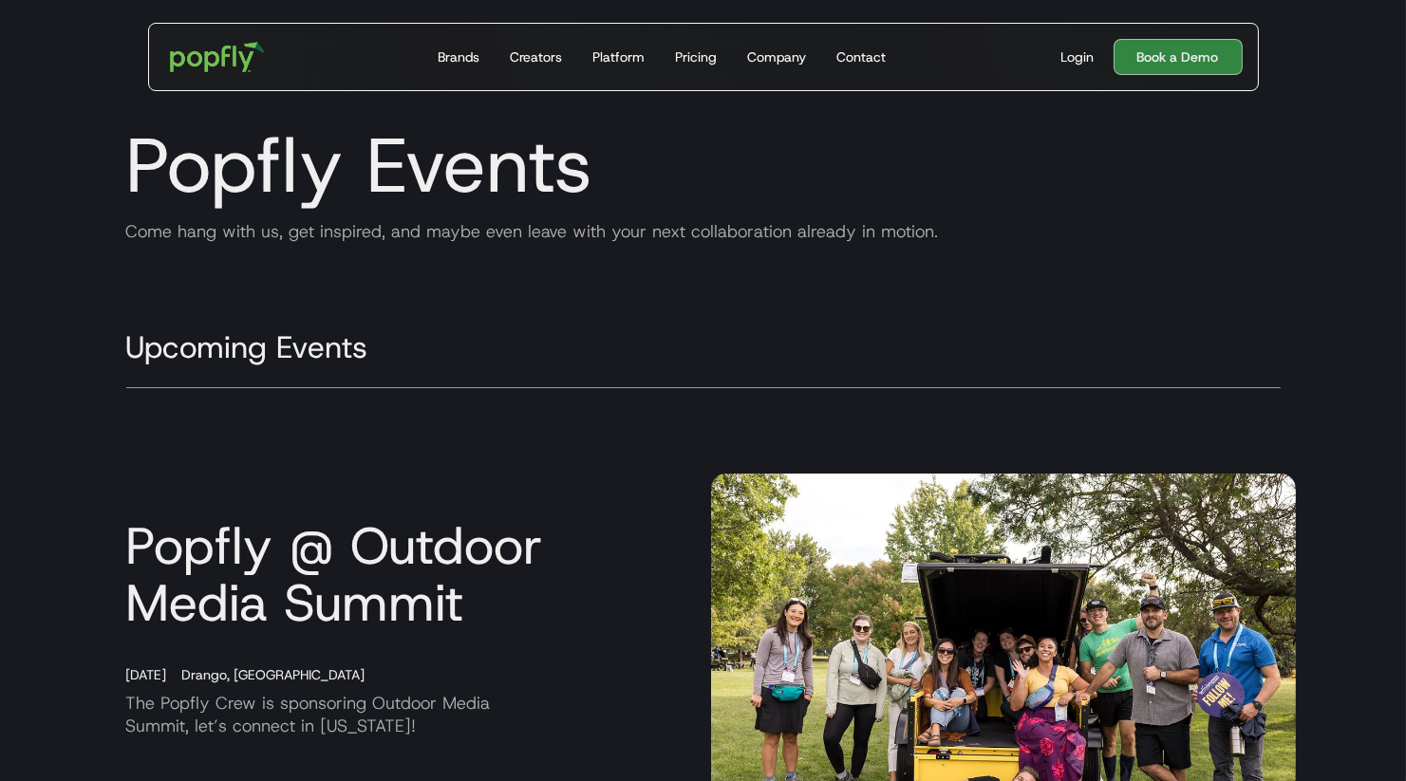
click at [349, 552] on h3 "Popfly @ Outdoor Media Summit" at bounding box center [403, 574] width 585 height 114
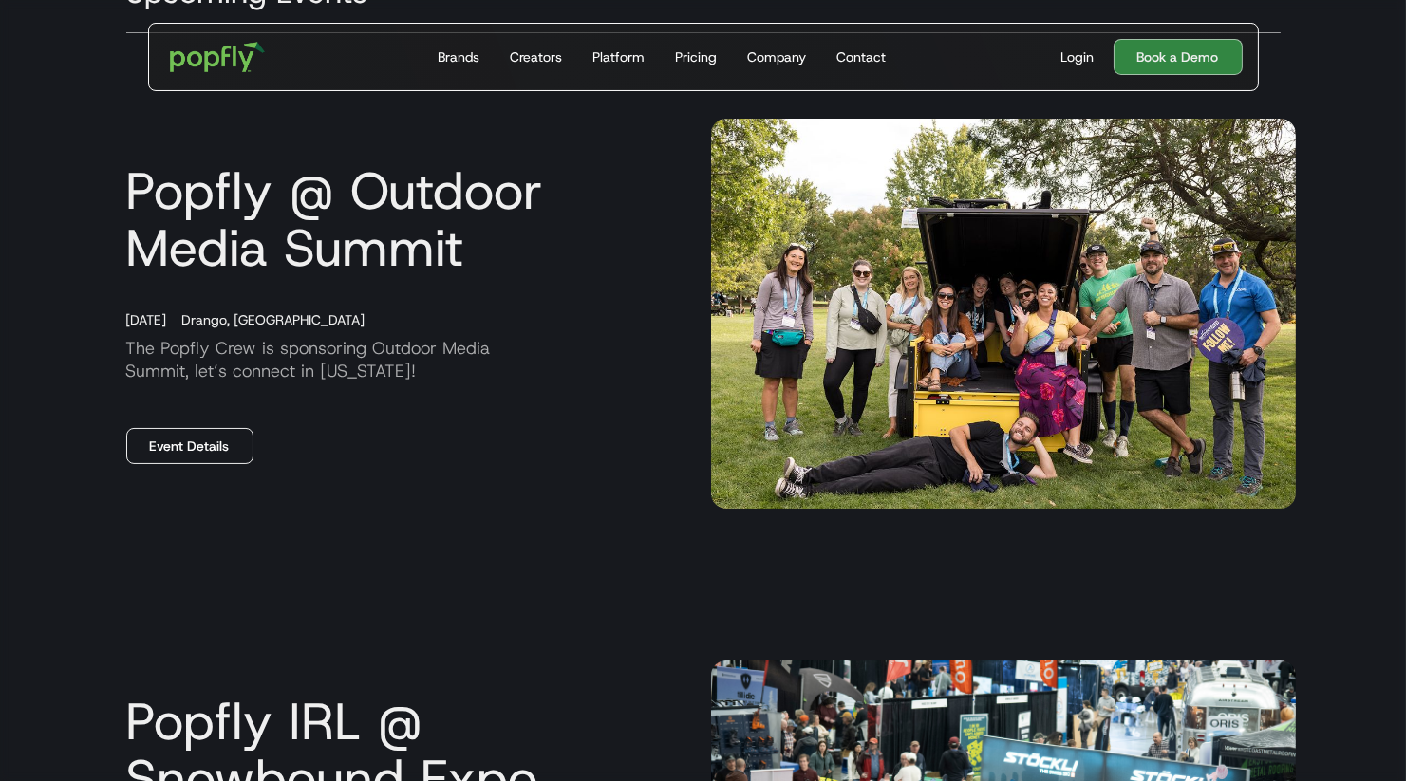
scroll to position [359, 0]
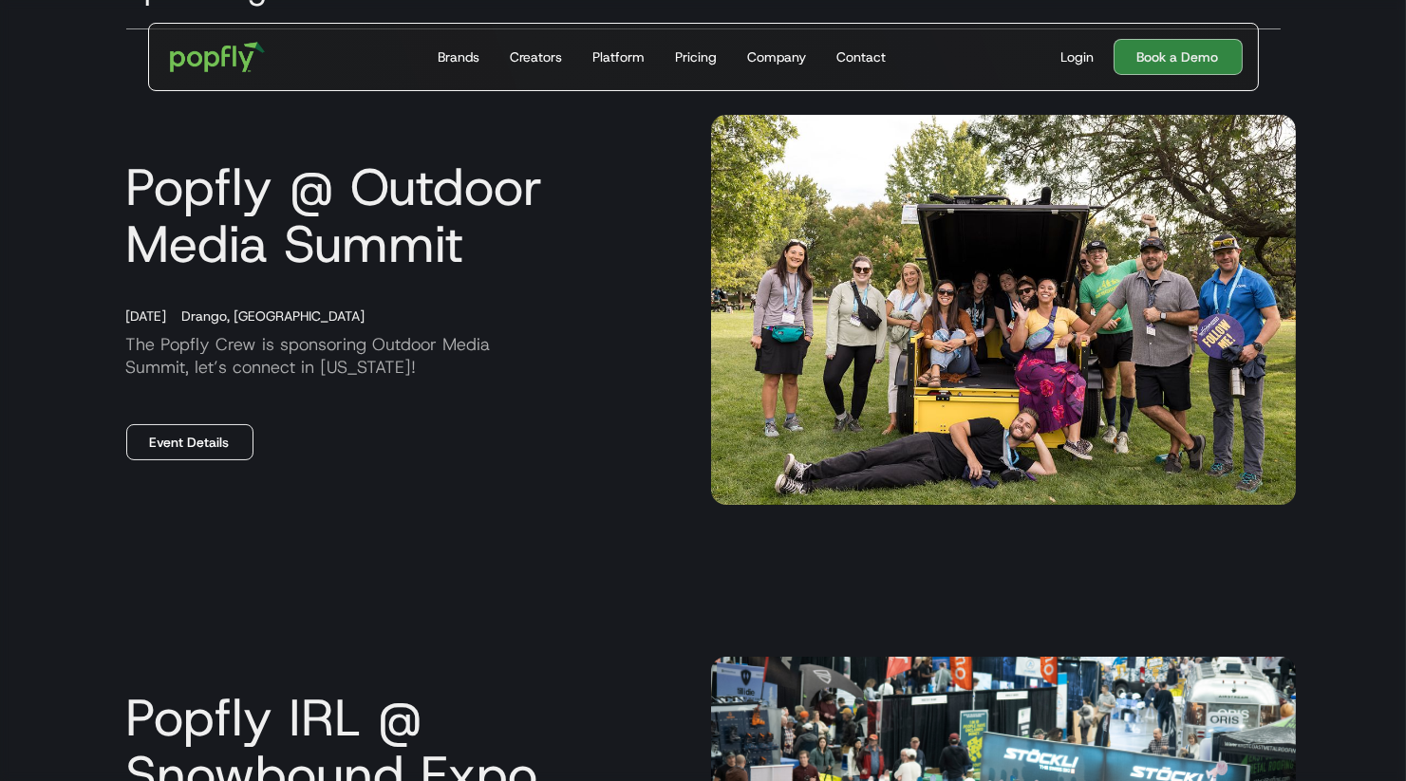
click at [157, 434] on link "Event Details" at bounding box center [189, 442] width 127 height 36
click at [266, 379] on div "Popfly @ Outdoor Media Summit [DATE][GEOGRAPHIC_DATA], CO The Popfly Crew is sp…" at bounding box center [403, 310] width 585 height 302
click at [813, 293] on img at bounding box center [1003, 310] width 585 height 390
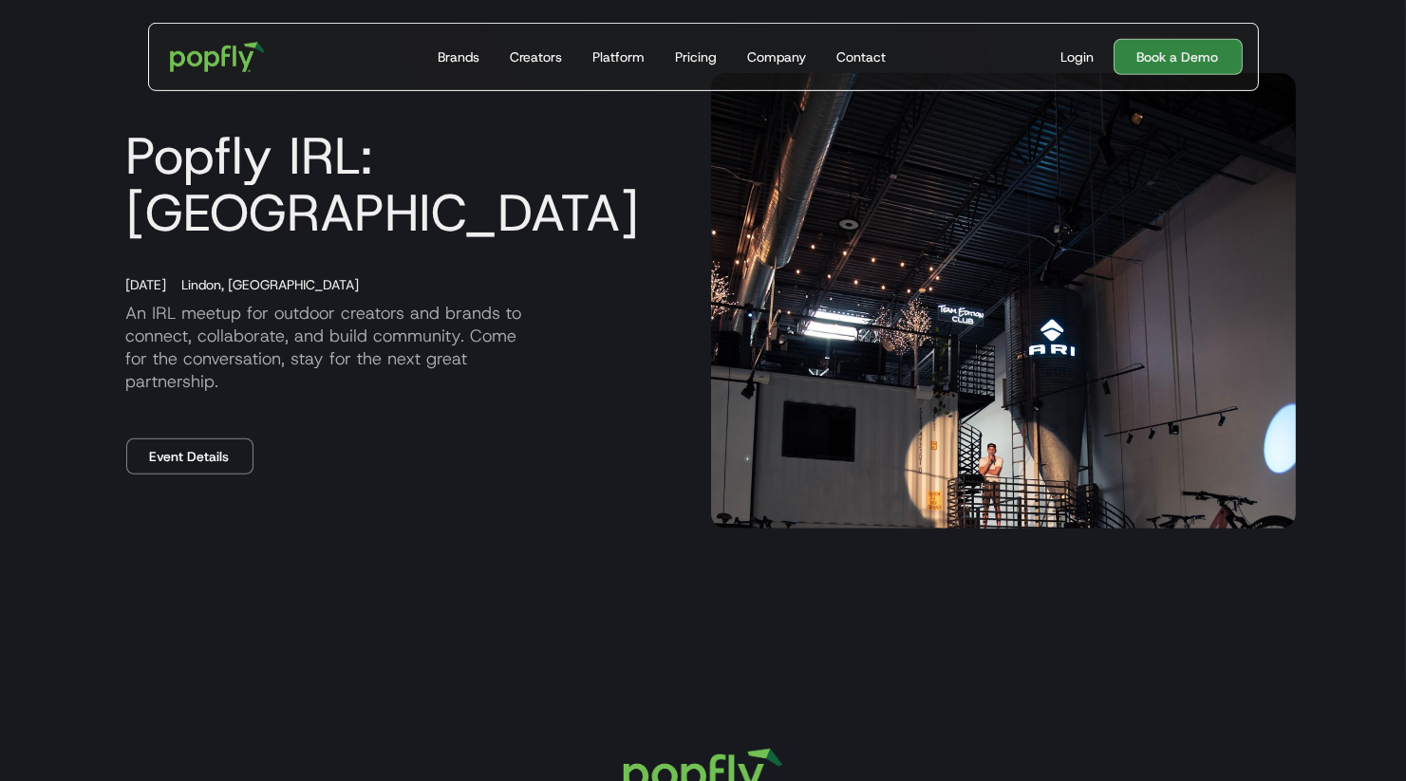
scroll to position [0, 0]
